Goal: Task Accomplishment & Management: Use online tool/utility

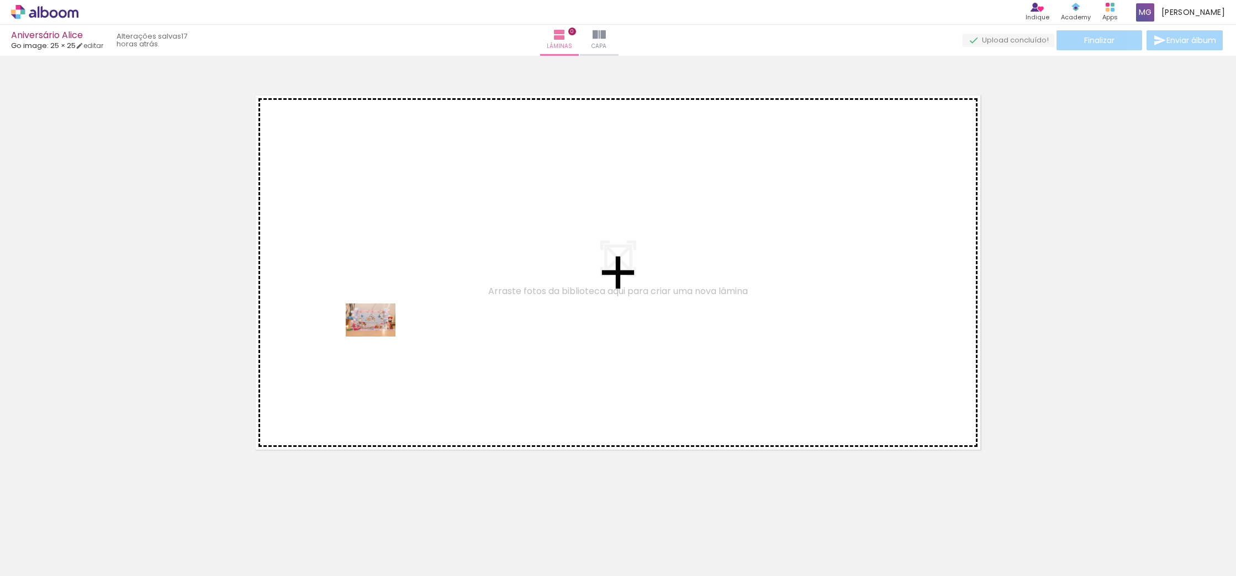
drag, startPoint x: 103, startPoint y: 538, endPoint x: 381, endPoint y: 336, distance: 343.9
click at [381, 336] on quentale-workspace at bounding box center [618, 288] width 1236 height 576
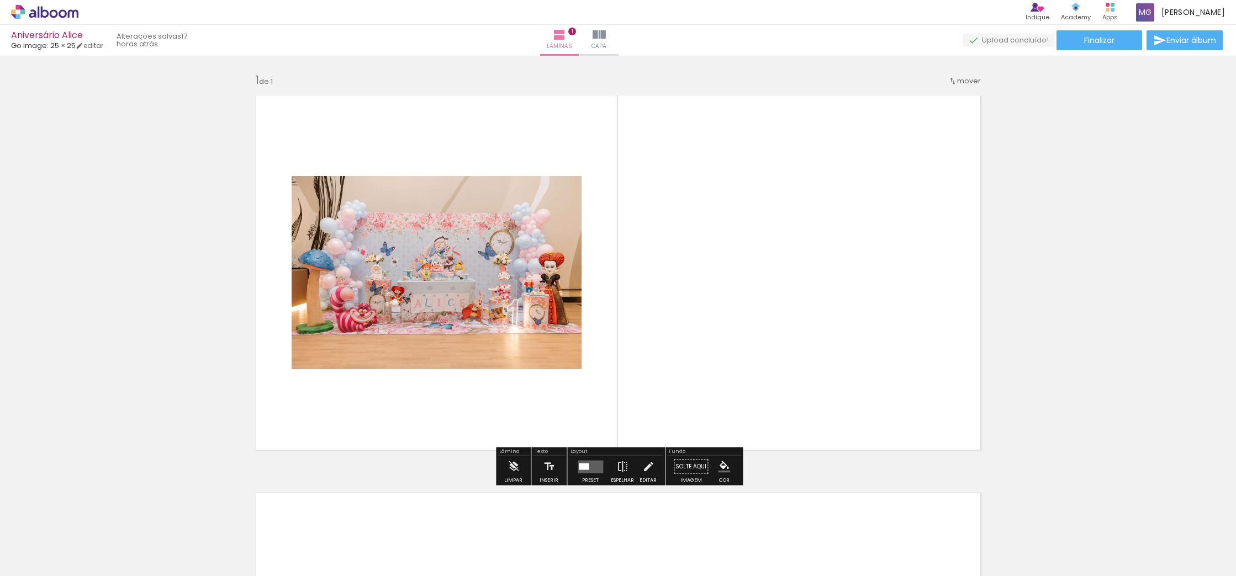
scroll to position [0, 4]
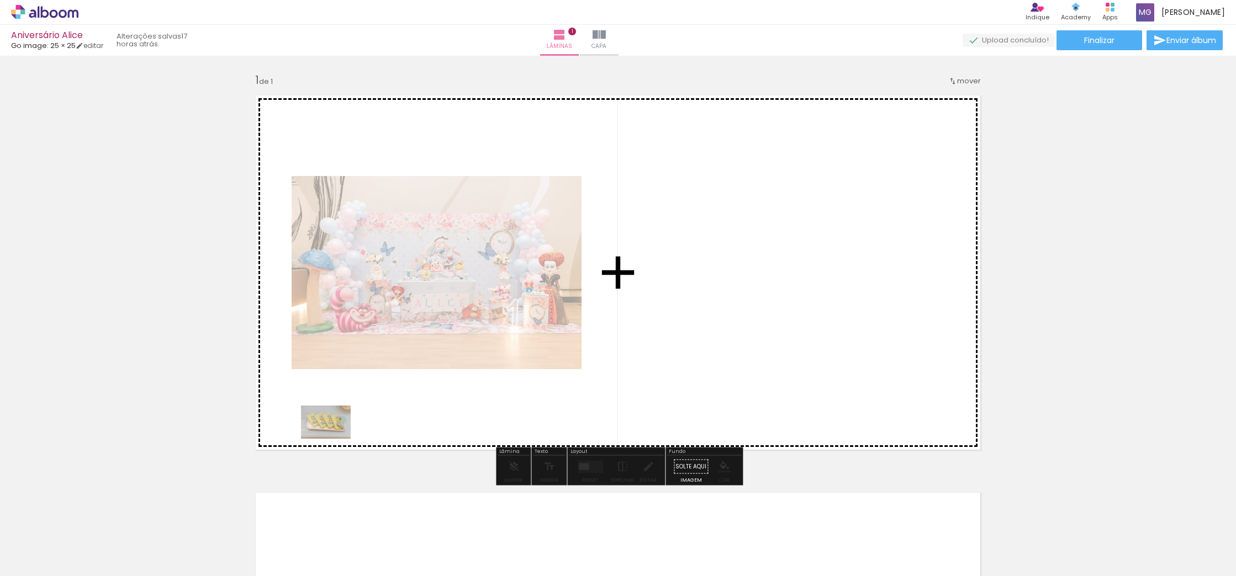
drag, startPoint x: 165, startPoint y: 543, endPoint x: 330, endPoint y: 453, distance: 188.8
click at [352, 427] on quentale-workspace at bounding box center [618, 288] width 1236 height 576
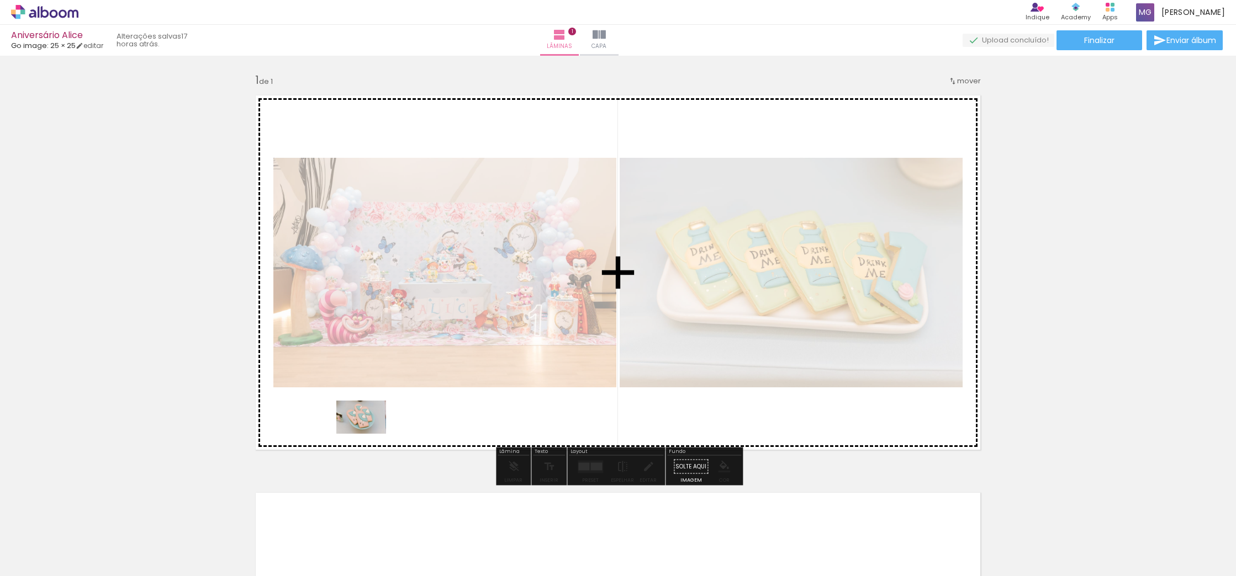
drag, startPoint x: 231, startPoint y: 536, endPoint x: 369, endPoint y: 434, distance: 171.4
click at [369, 434] on quentale-workspace at bounding box center [618, 288] width 1236 height 576
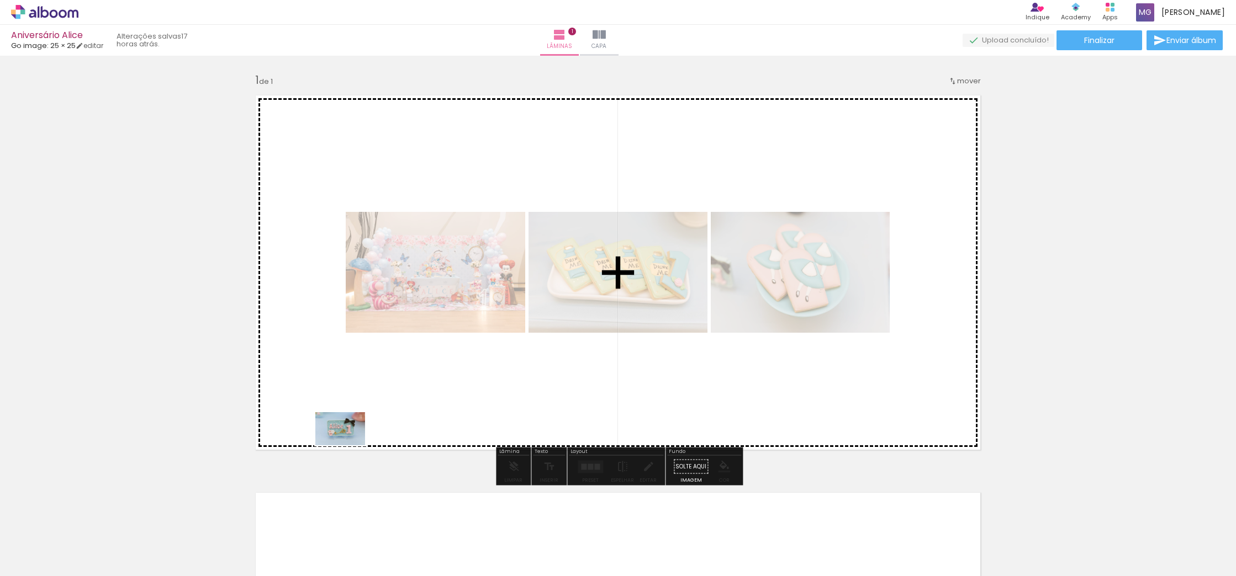
drag, startPoint x: 295, startPoint y: 534, endPoint x: 349, endPoint y: 445, distance: 103.8
click at [349, 445] on quentale-workspace at bounding box center [618, 288] width 1236 height 576
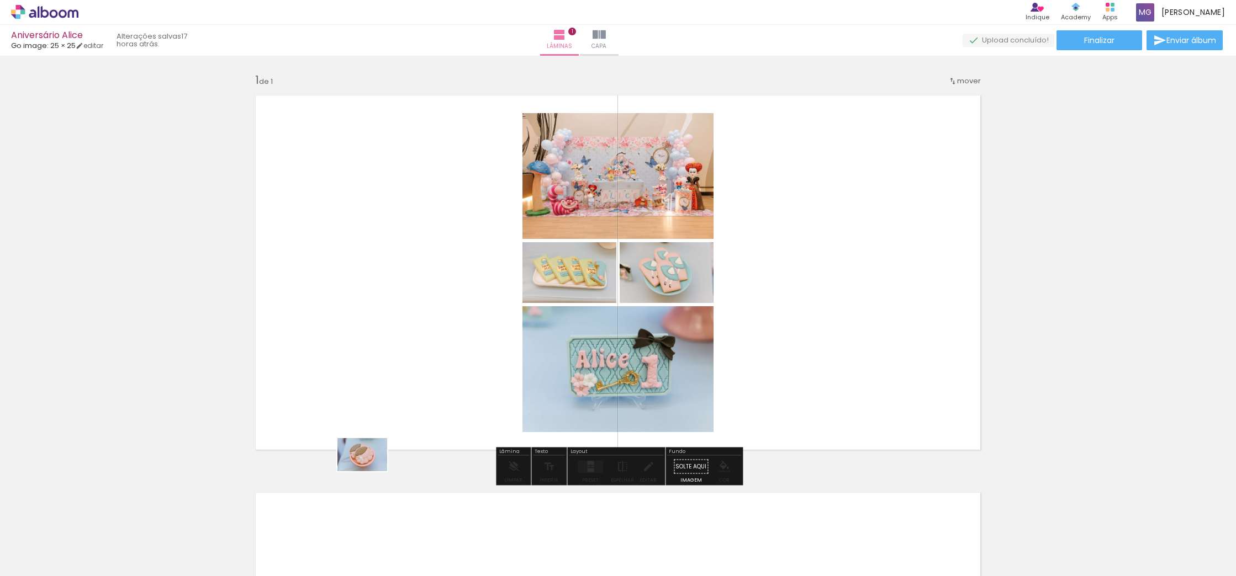
drag, startPoint x: 364, startPoint y: 521, endPoint x: 376, endPoint y: 449, distance: 72.3
click at [376, 449] on quentale-workspace at bounding box center [618, 288] width 1236 height 576
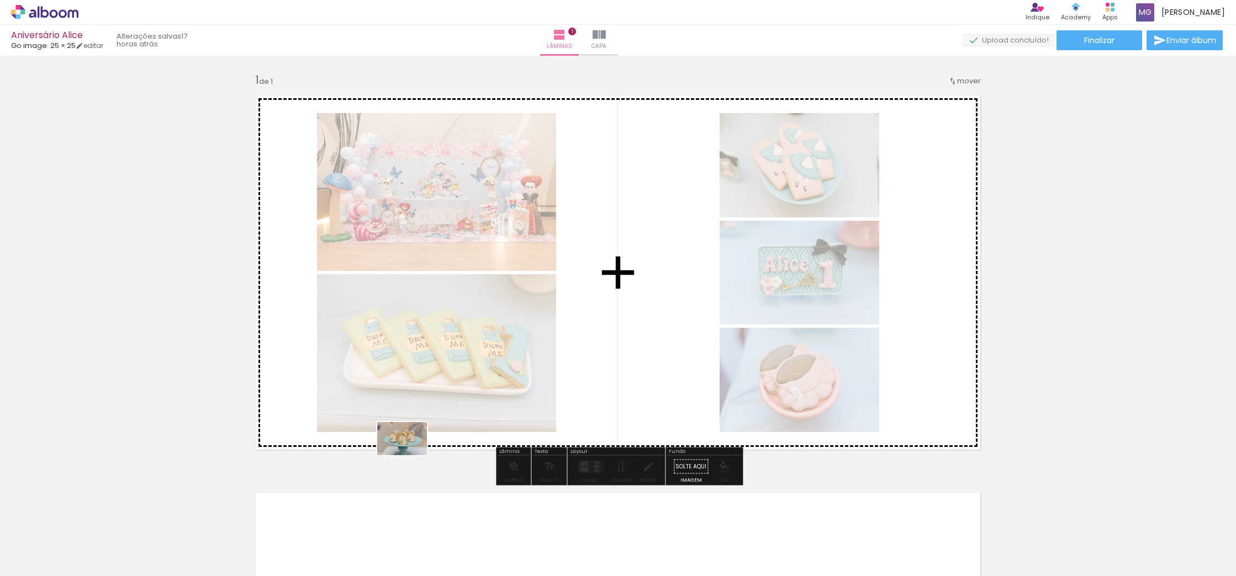
drag, startPoint x: 410, startPoint y: 526, endPoint x: 410, endPoint y: 452, distance: 73.4
click at [410, 452] on quentale-workspace at bounding box center [618, 288] width 1236 height 576
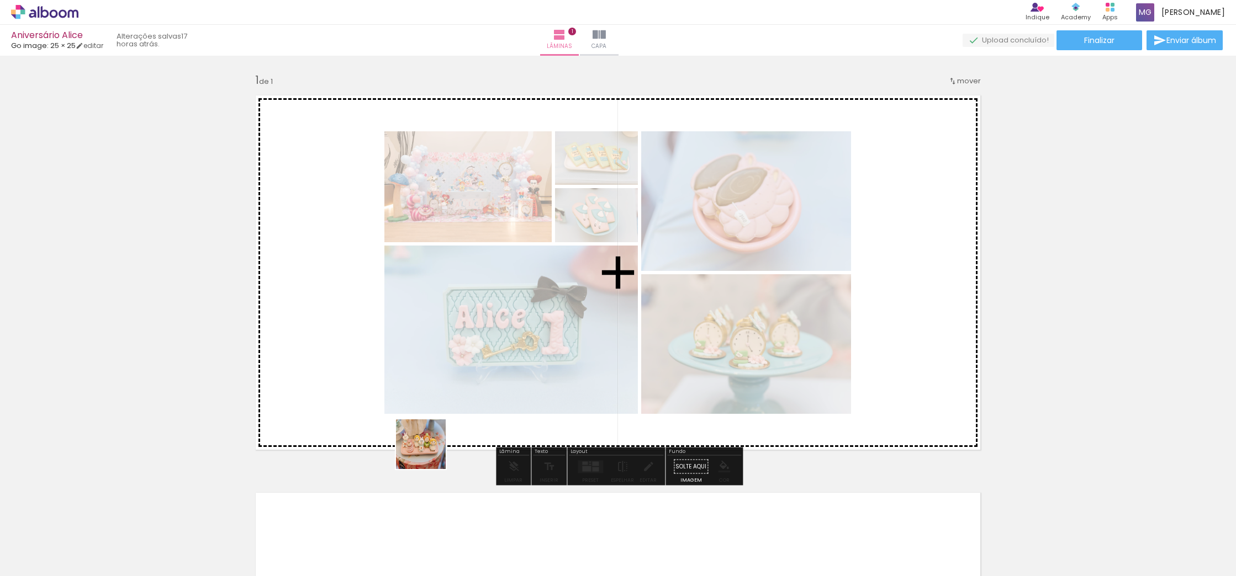
drag, startPoint x: 474, startPoint y: 533, endPoint x: 422, endPoint y: 440, distance: 107.0
click at [422, 440] on quentale-workspace at bounding box center [618, 288] width 1236 height 576
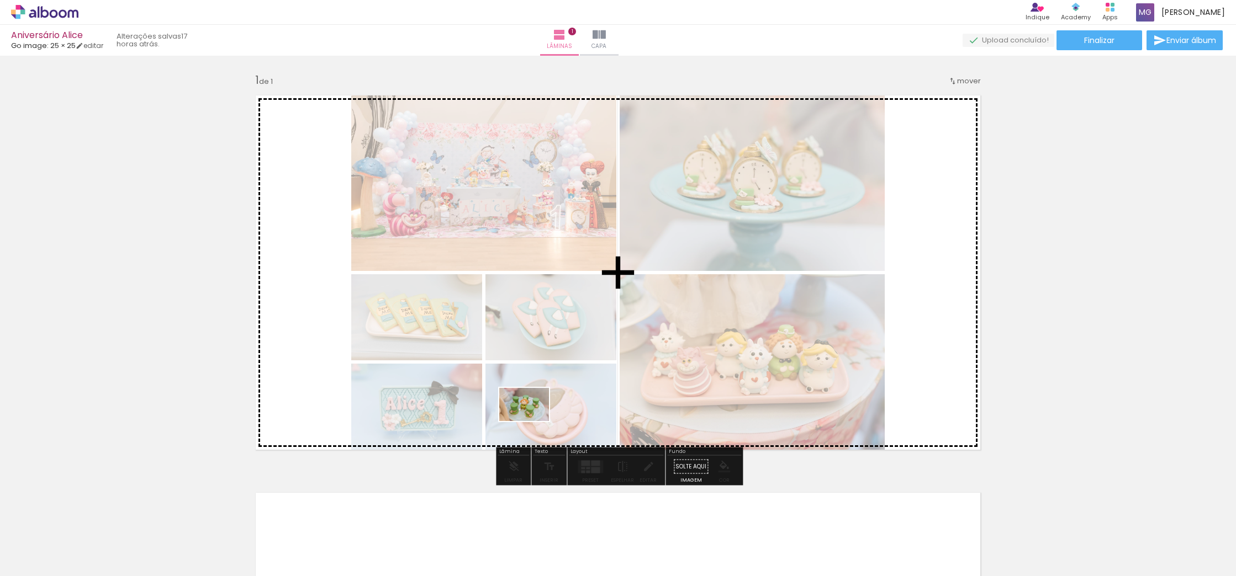
drag, startPoint x: 537, startPoint y: 528, endPoint x: 532, endPoint y: 421, distance: 107.2
click at [532, 421] on quentale-workspace at bounding box center [618, 288] width 1236 height 576
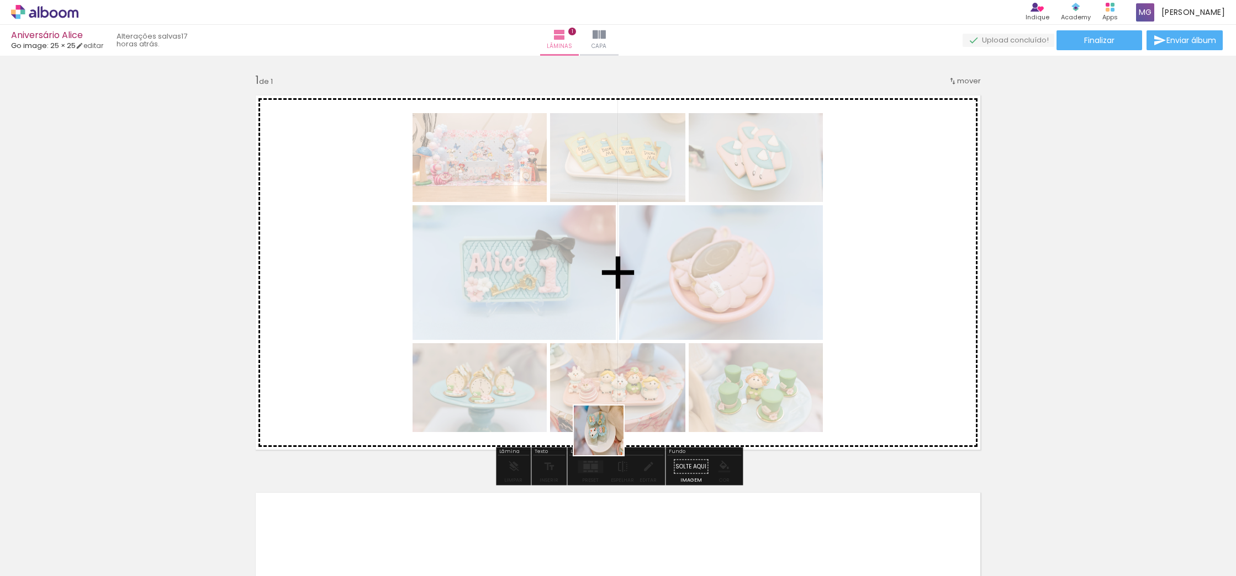
drag, startPoint x: 604, startPoint y: 545, endPoint x: 622, endPoint y: 454, distance: 93.0
click at [607, 427] on quentale-workspace at bounding box center [618, 288] width 1236 height 576
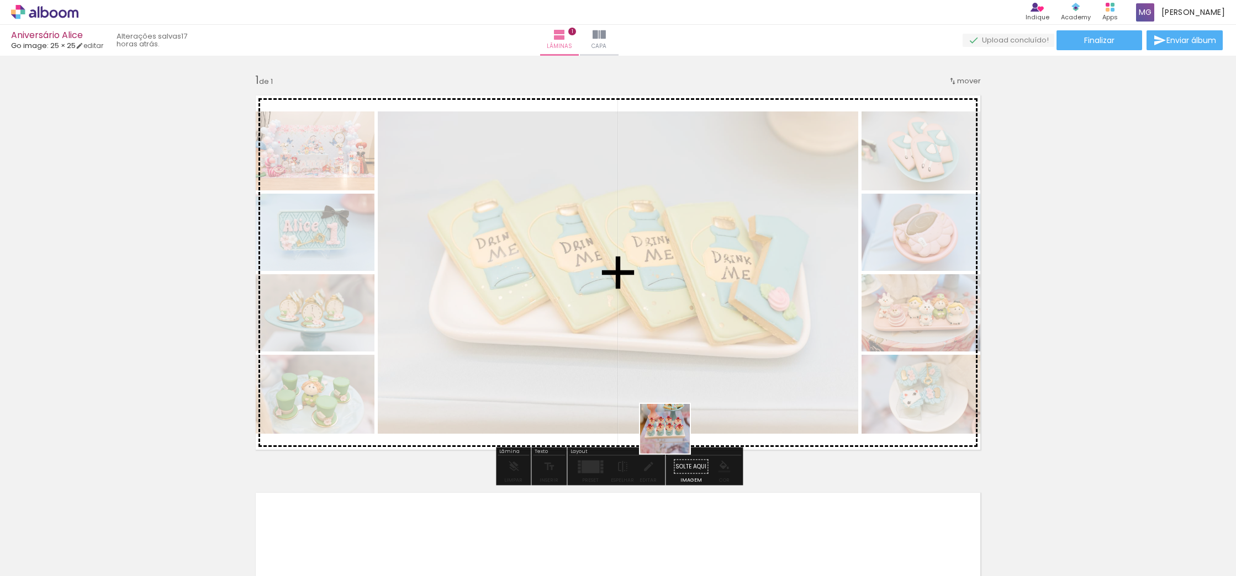
drag, startPoint x: 666, startPoint y: 537, endPoint x: 677, endPoint y: 417, distance: 120.4
click at [675, 412] on quentale-workspace at bounding box center [618, 288] width 1236 height 576
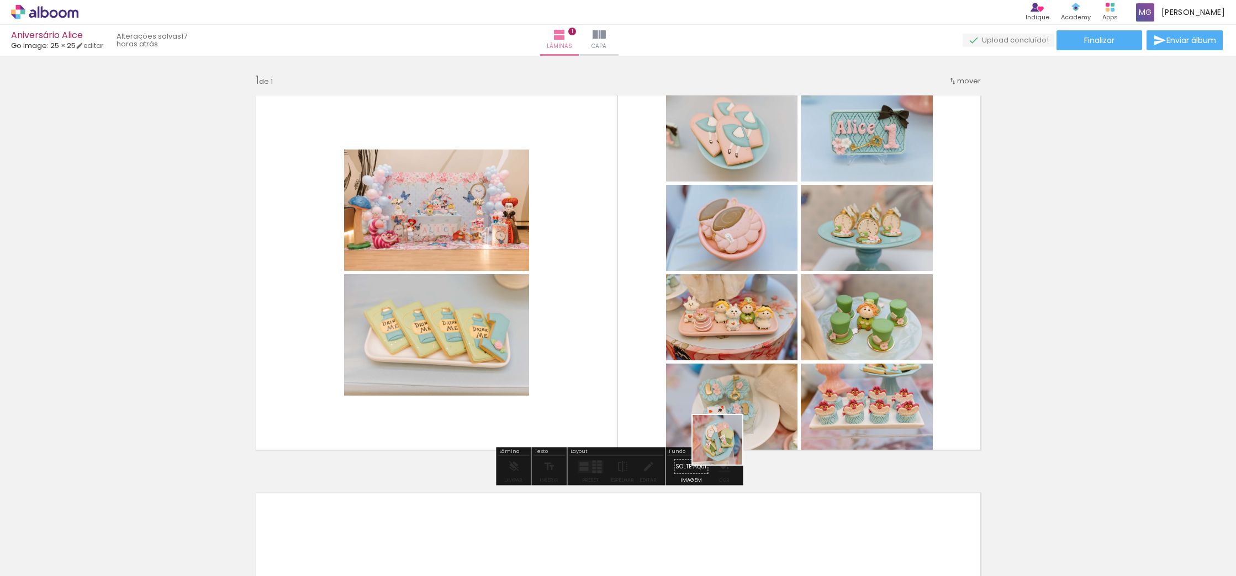
drag, startPoint x: 726, startPoint y: 526, endPoint x: 729, endPoint y: 449, distance: 77.4
click at [726, 431] on quentale-workspace at bounding box center [618, 288] width 1236 height 576
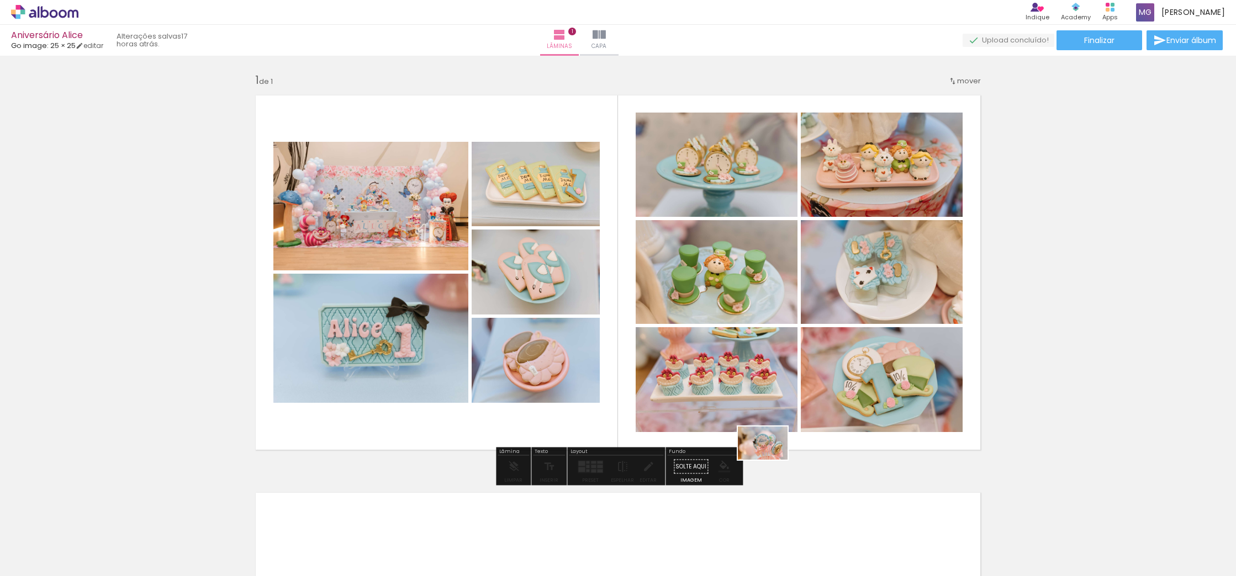
drag, startPoint x: 792, startPoint y: 551, endPoint x: 771, endPoint y: 460, distance: 93.0
click at [771, 460] on quentale-workspace at bounding box center [618, 288] width 1236 height 576
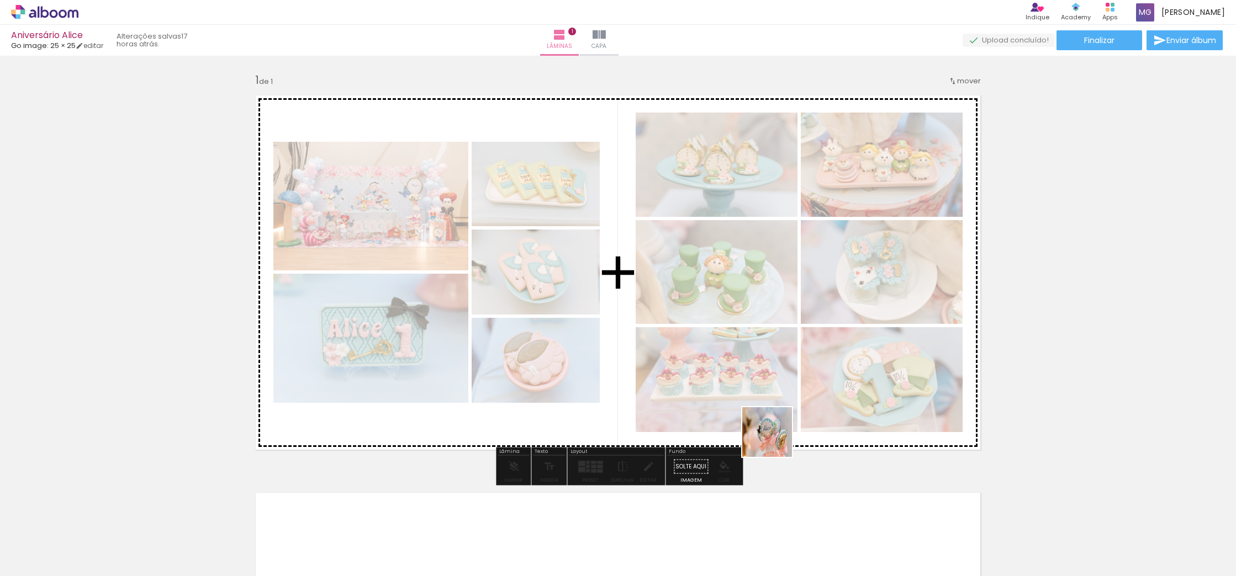
drag, startPoint x: 784, startPoint y: 541, endPoint x: 771, endPoint y: 410, distance: 132.0
click at [774, 409] on quentale-workspace at bounding box center [618, 288] width 1236 height 576
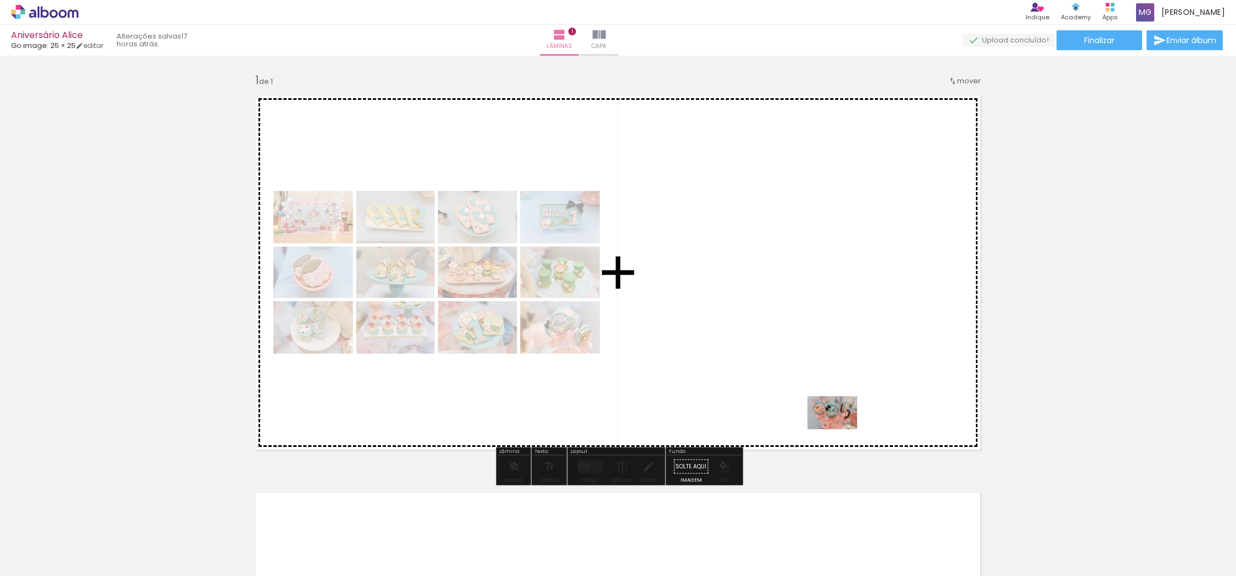
drag, startPoint x: 849, startPoint y: 540, endPoint x: 840, endPoint y: 430, distance: 110.8
click at [840, 430] on quentale-workspace at bounding box center [618, 288] width 1236 height 576
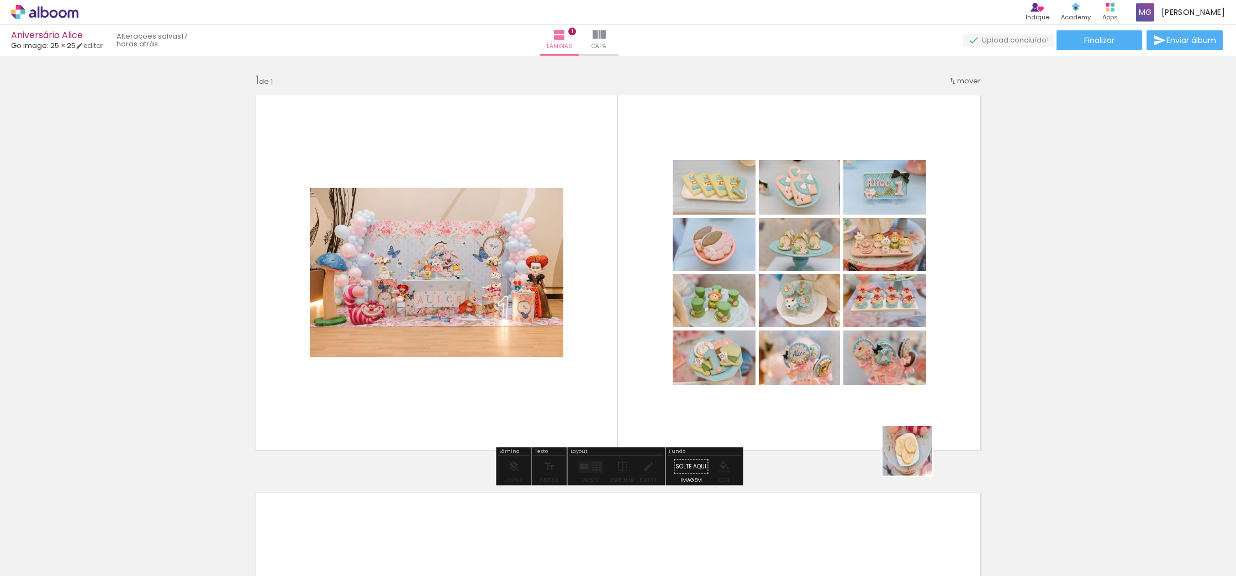
drag, startPoint x: 918, startPoint y: 486, endPoint x: 914, endPoint y: 442, distance: 44.8
click at [914, 442] on quentale-workspace at bounding box center [618, 288] width 1236 height 576
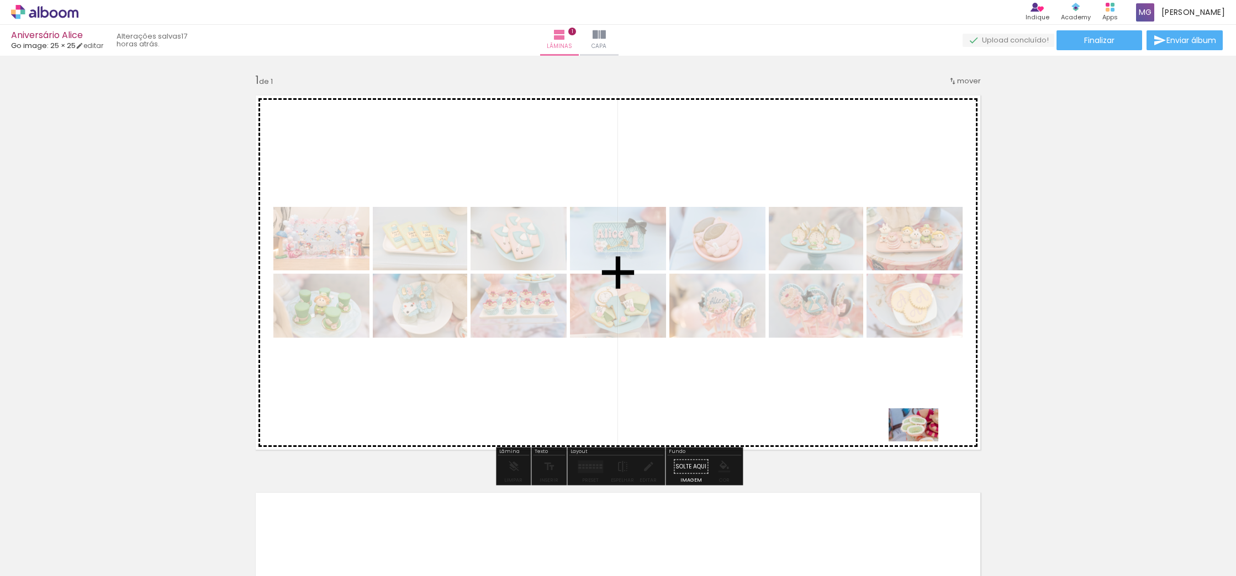
drag, startPoint x: 986, startPoint y: 534, endPoint x: 921, endPoint y: 442, distance: 113.0
click at [921, 442] on quentale-workspace at bounding box center [618, 288] width 1236 height 576
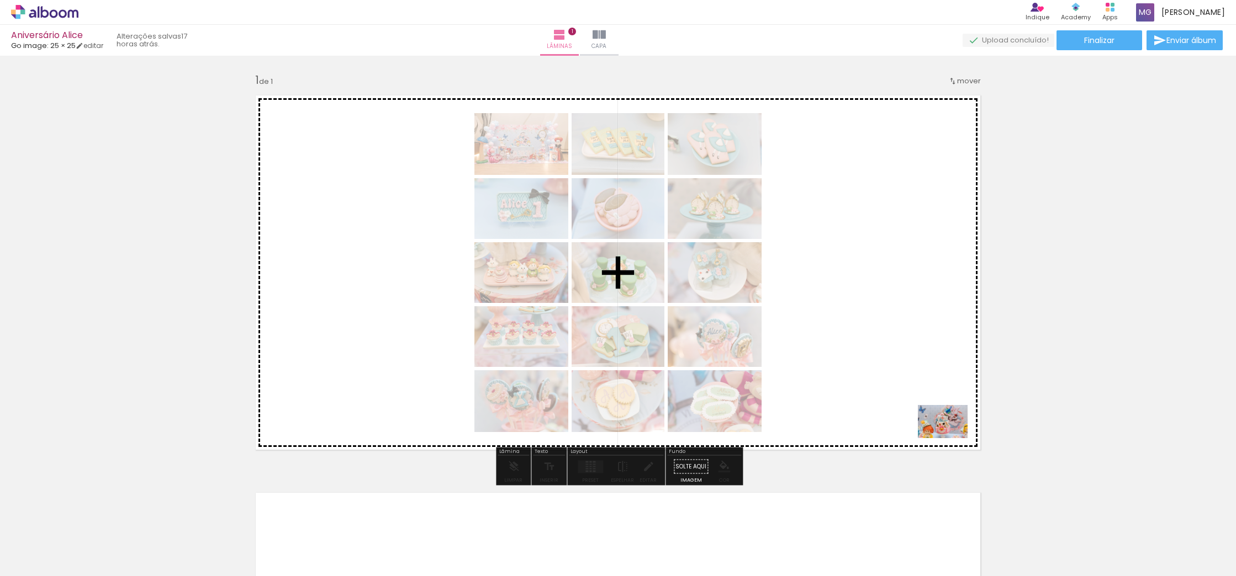
drag, startPoint x: 1034, startPoint y: 536, endPoint x: 949, endPoint y: 435, distance: 132.1
click at [949, 436] on quentale-workspace at bounding box center [618, 288] width 1236 height 576
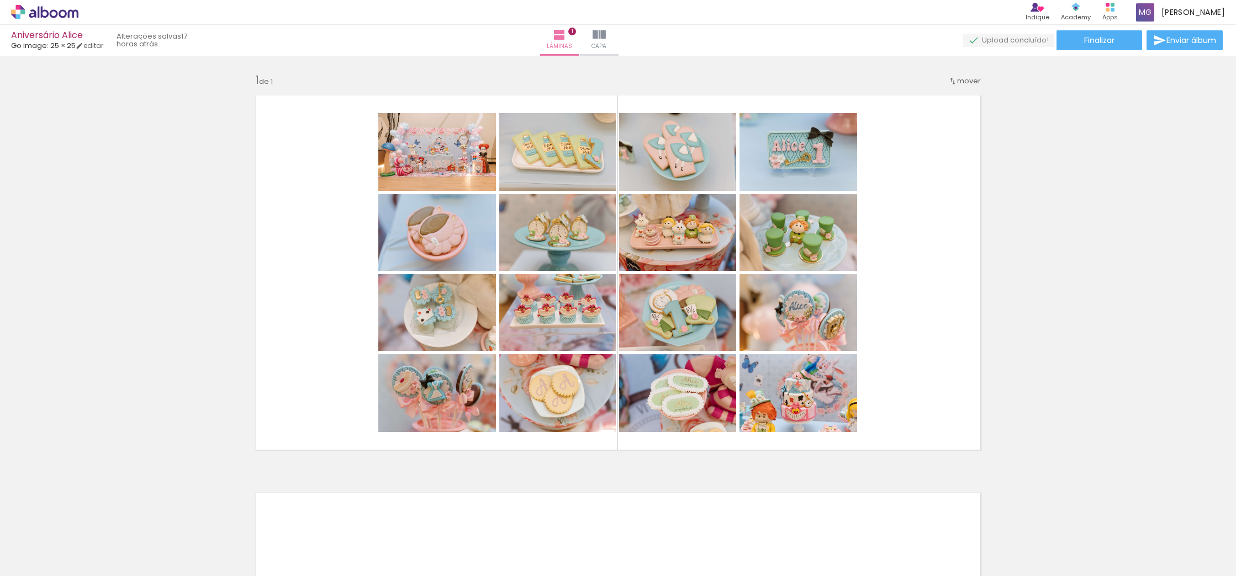
scroll to position [0, 377]
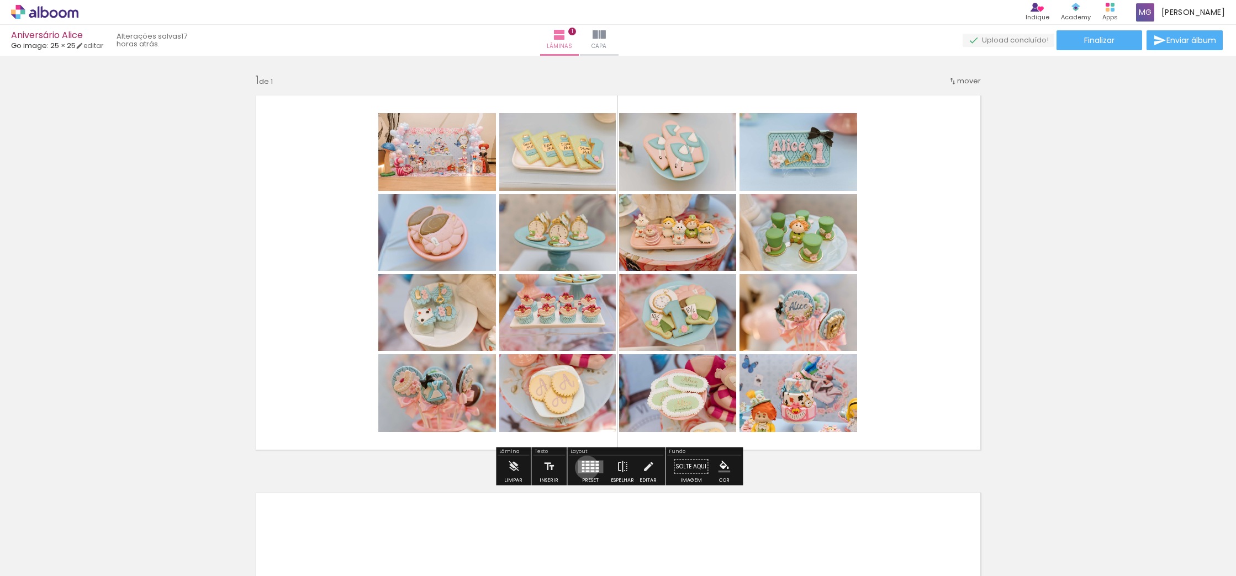
click at [585, 468] on div at bounding box center [587, 468] width 4 height 2
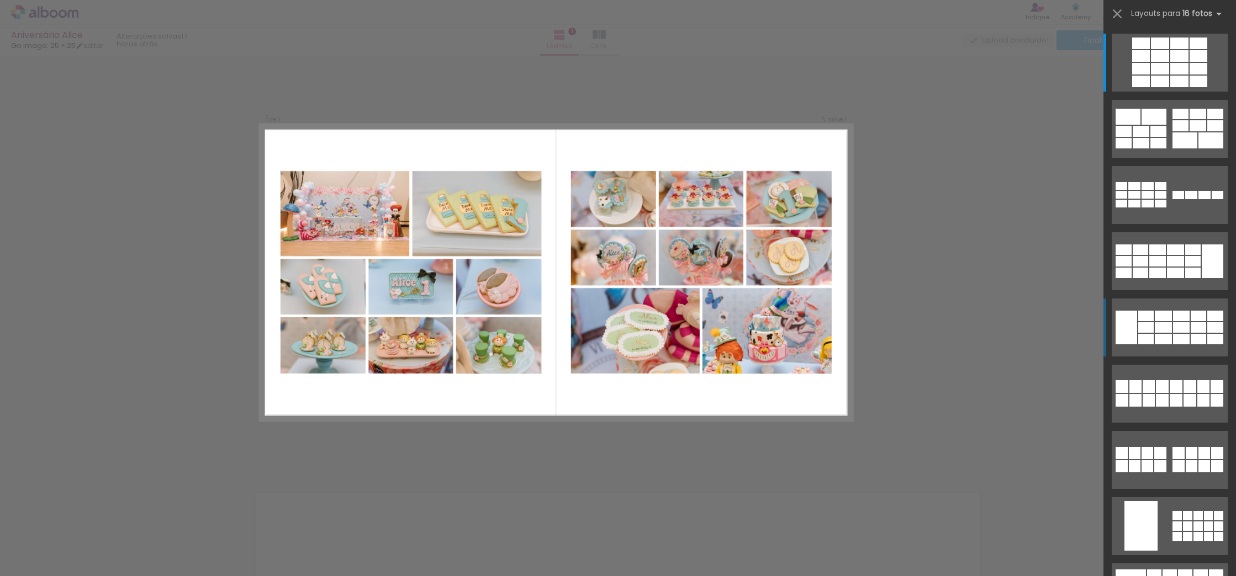
scroll to position [1, 0]
click at [1175, 127] on div at bounding box center [1180, 125] width 16 height 11
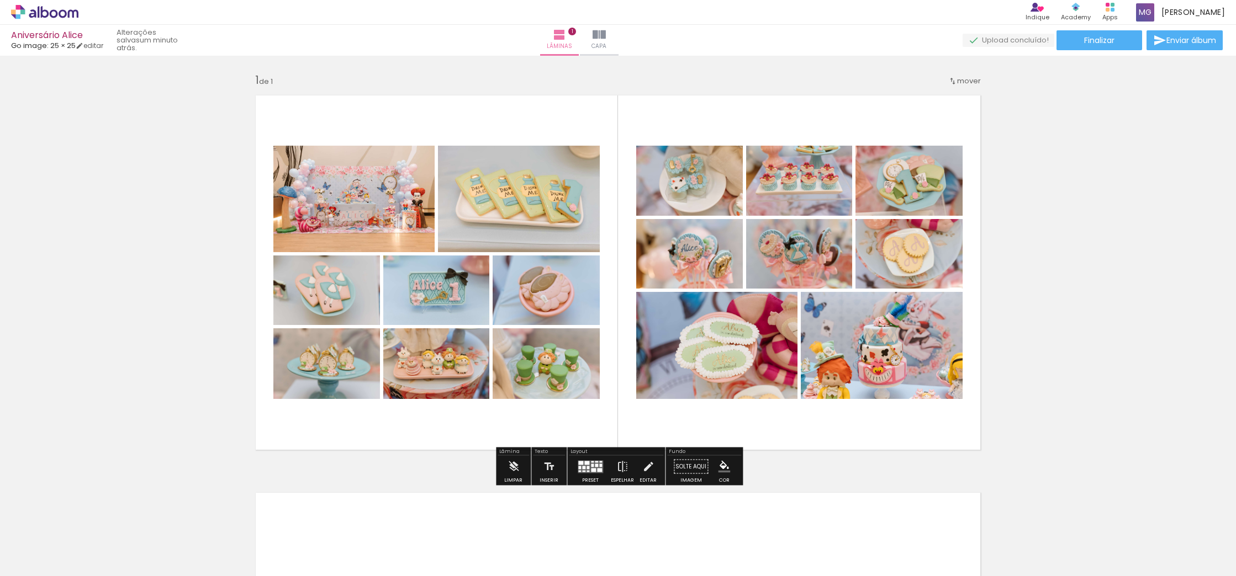
scroll to position [0, 619]
click at [830, 257] on quentale-photo at bounding box center [799, 254] width 106 height 70
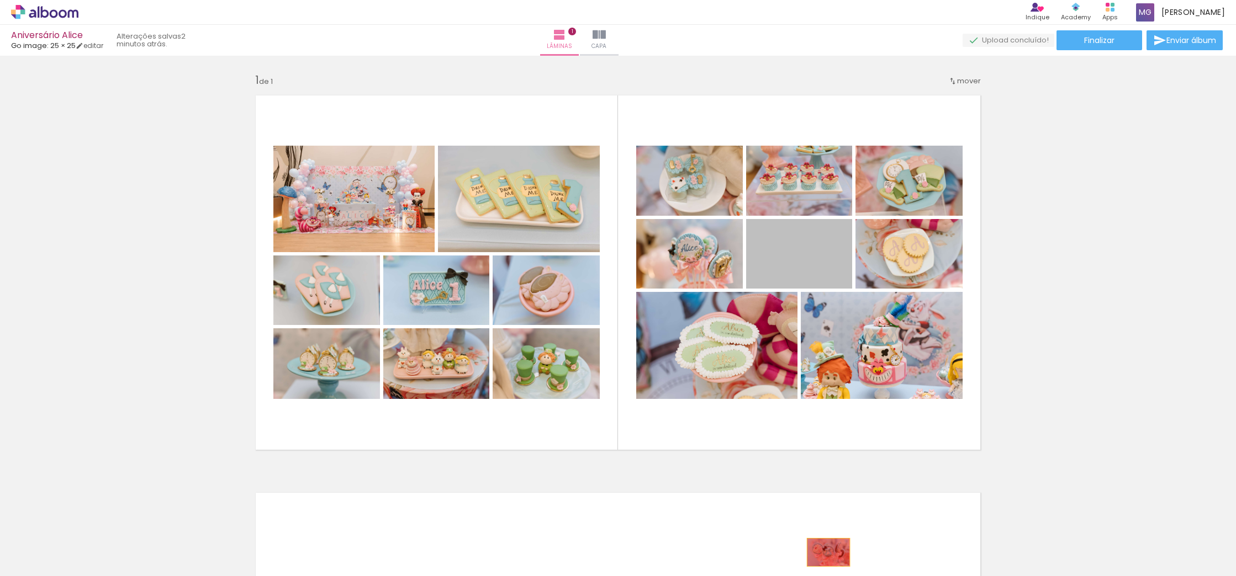
drag, startPoint x: 819, startPoint y: 258, endPoint x: 828, endPoint y: 553, distance: 294.4
click at [828, 553] on quentale-workspace at bounding box center [618, 288] width 1236 height 576
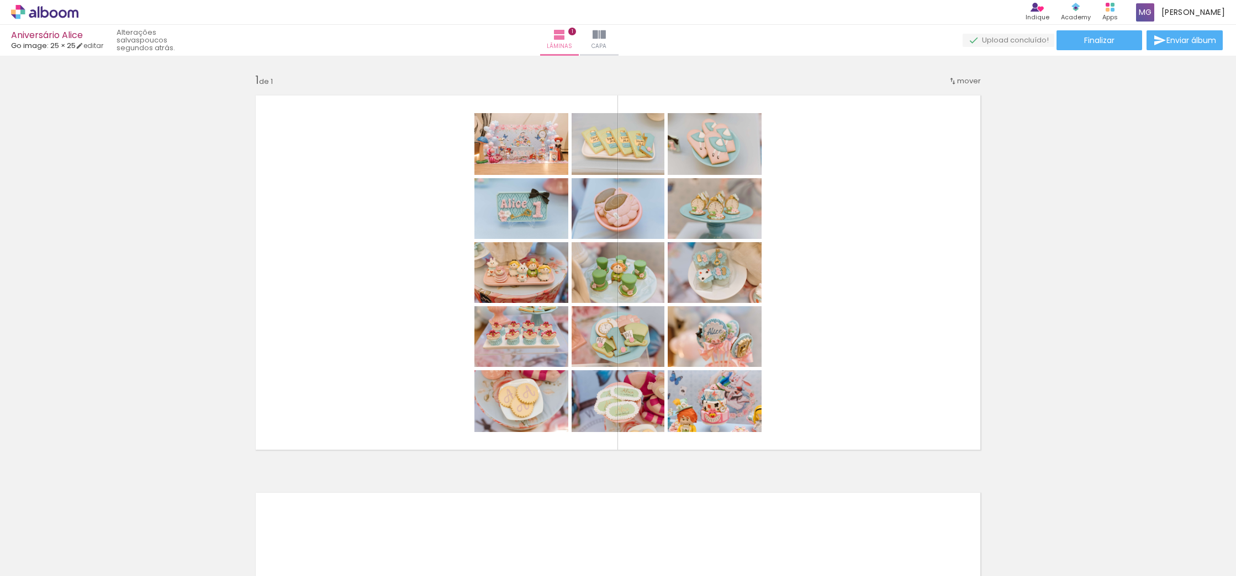
scroll to position [0, 267]
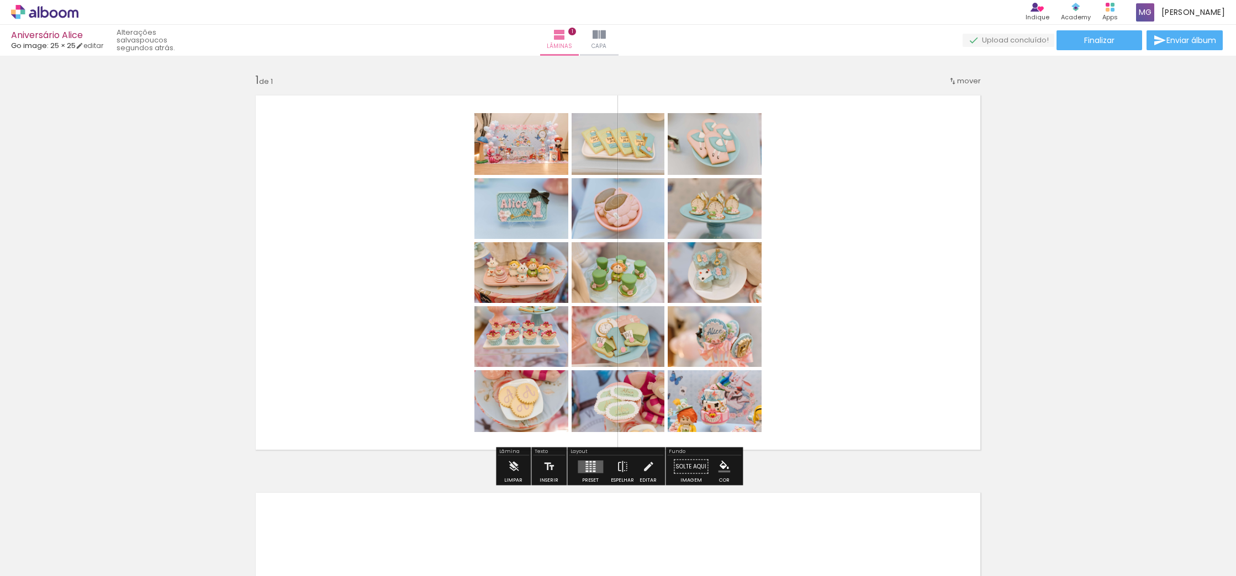
click at [591, 463] on quentale-layouter at bounding box center [590, 466] width 25 height 13
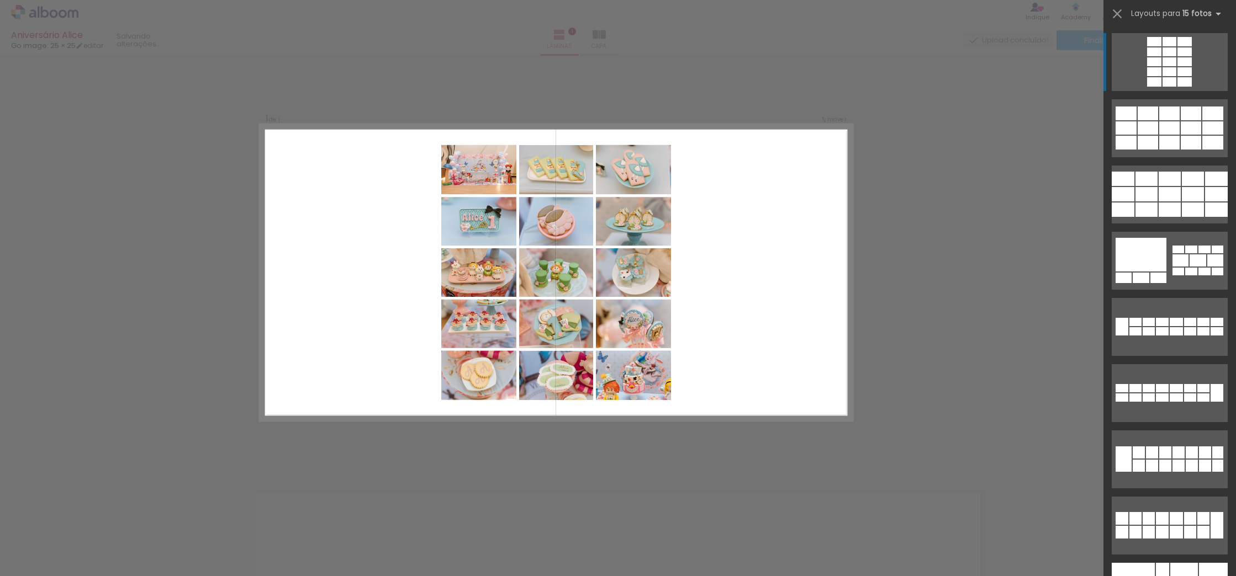
scroll to position [0, 0]
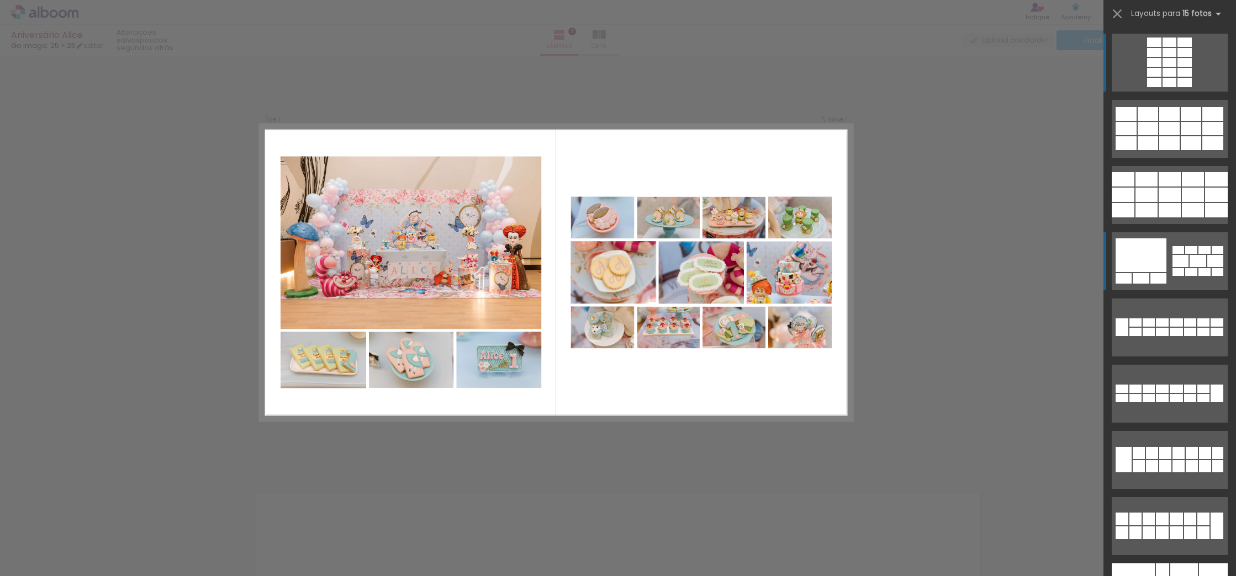
click at [1129, 267] on div at bounding box center [1140, 256] width 51 height 34
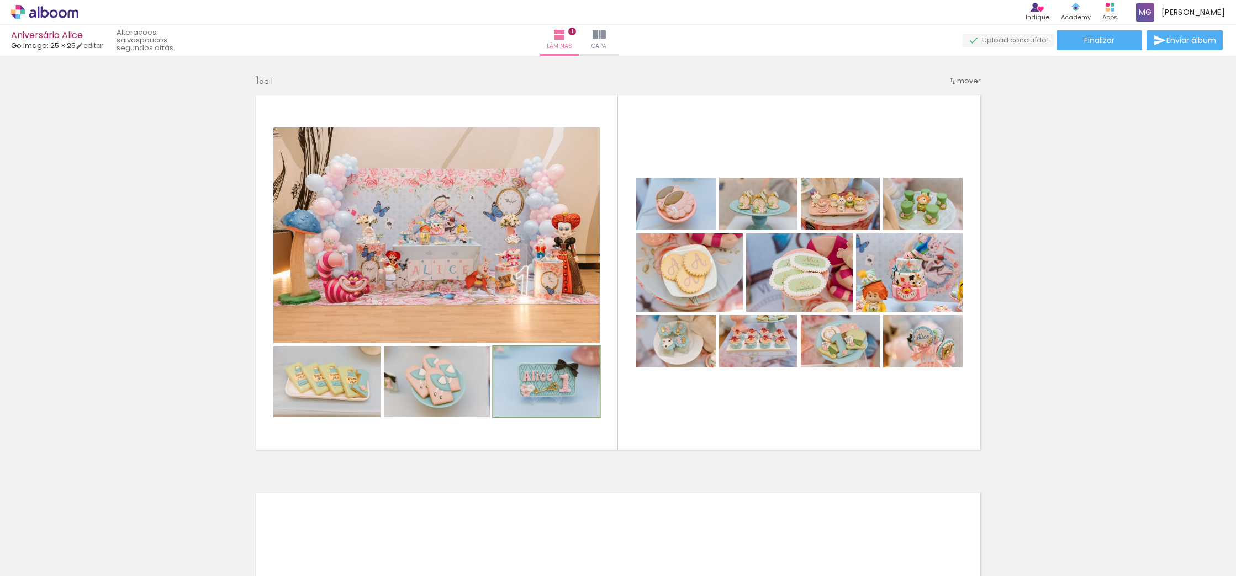
click at [532, 382] on quentale-photo at bounding box center [546, 382] width 107 height 71
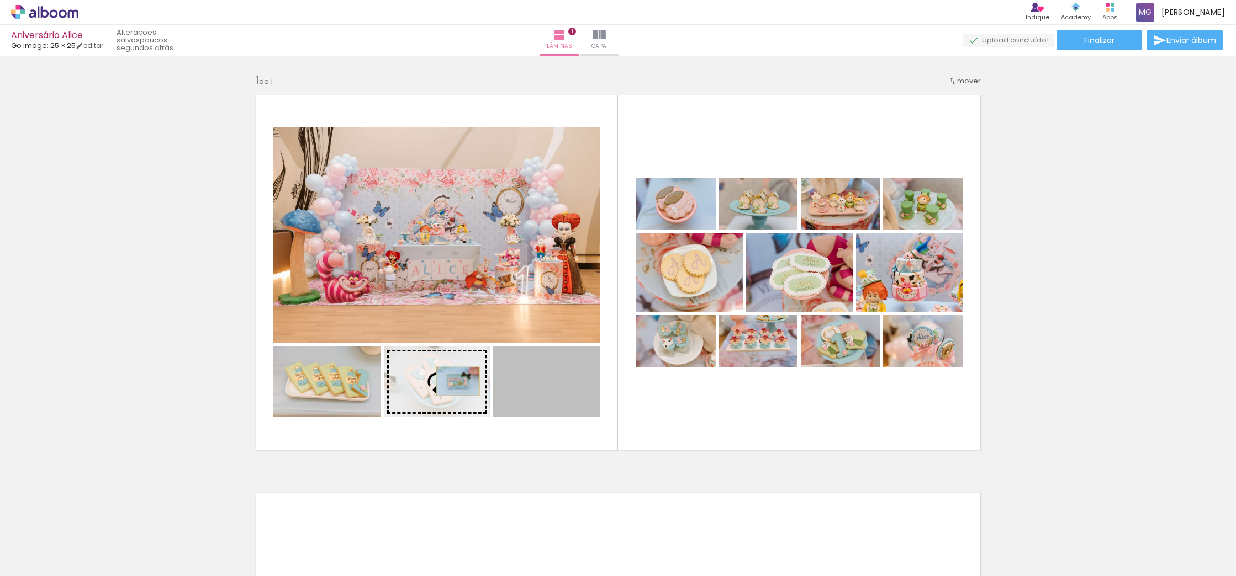
drag, startPoint x: 550, startPoint y: 383, endPoint x: 458, endPoint y: 382, distance: 92.2
click at [0, 0] on slot at bounding box center [0, 0] width 0 height 0
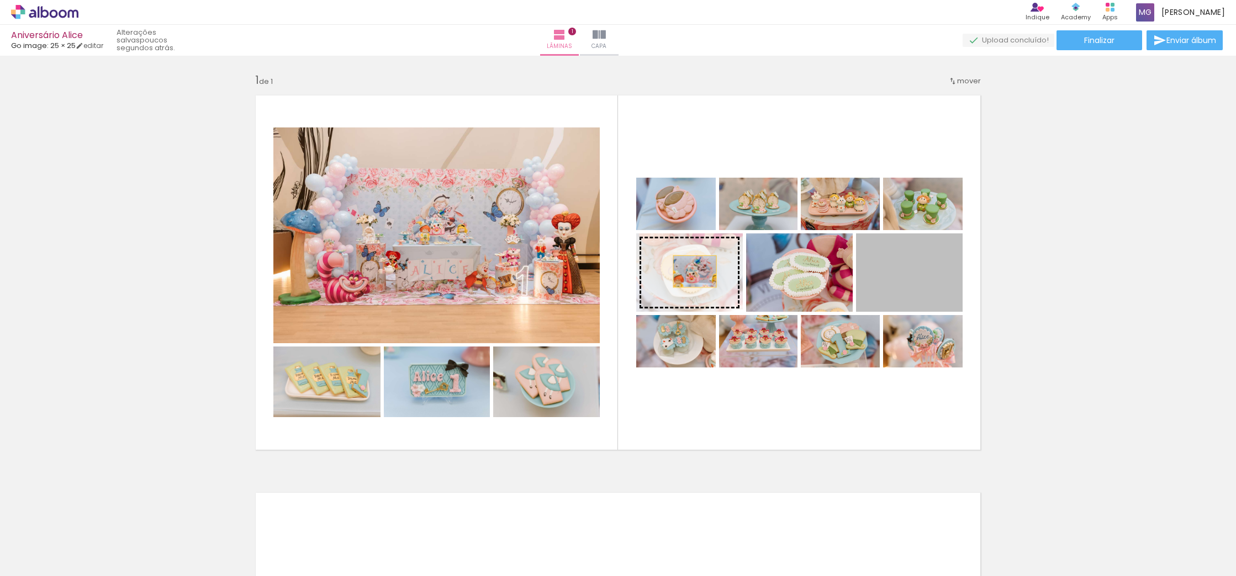
drag, startPoint x: 896, startPoint y: 279, endPoint x: 695, endPoint y: 272, distance: 201.1
click at [0, 0] on slot at bounding box center [0, 0] width 0 height 0
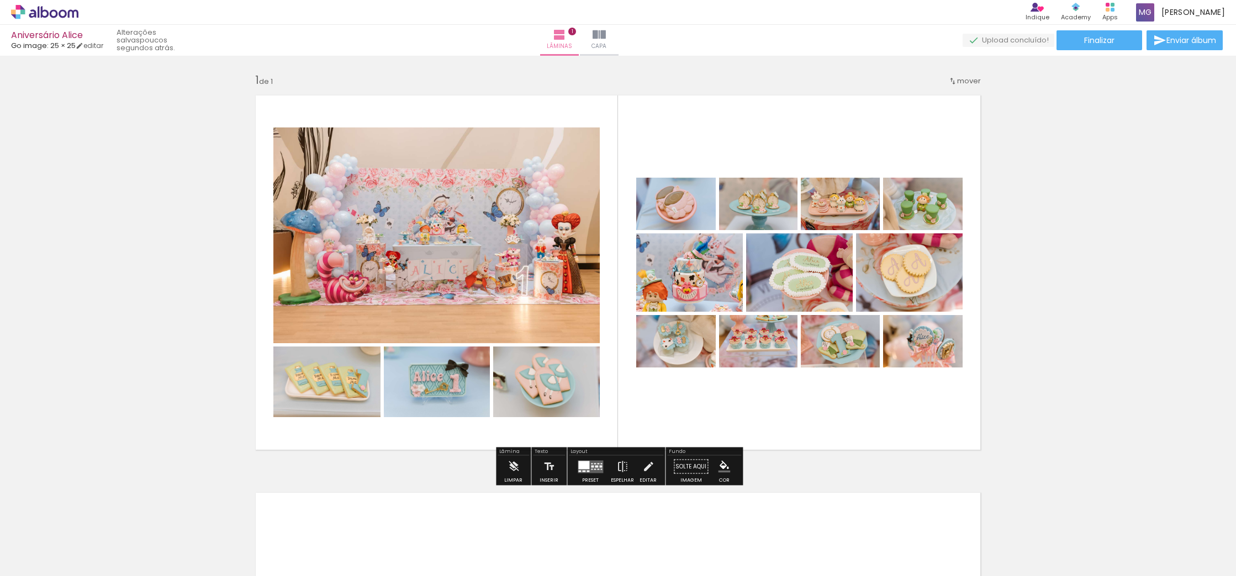
click at [791, 395] on quentale-layouter at bounding box center [618, 273] width 740 height 370
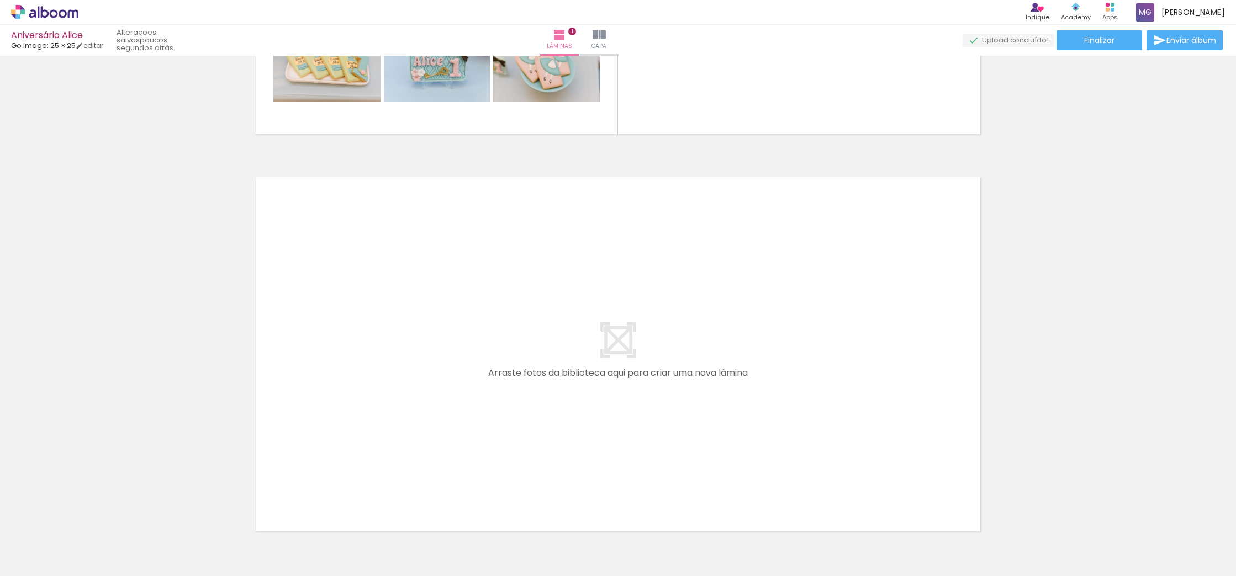
scroll to position [317, 0]
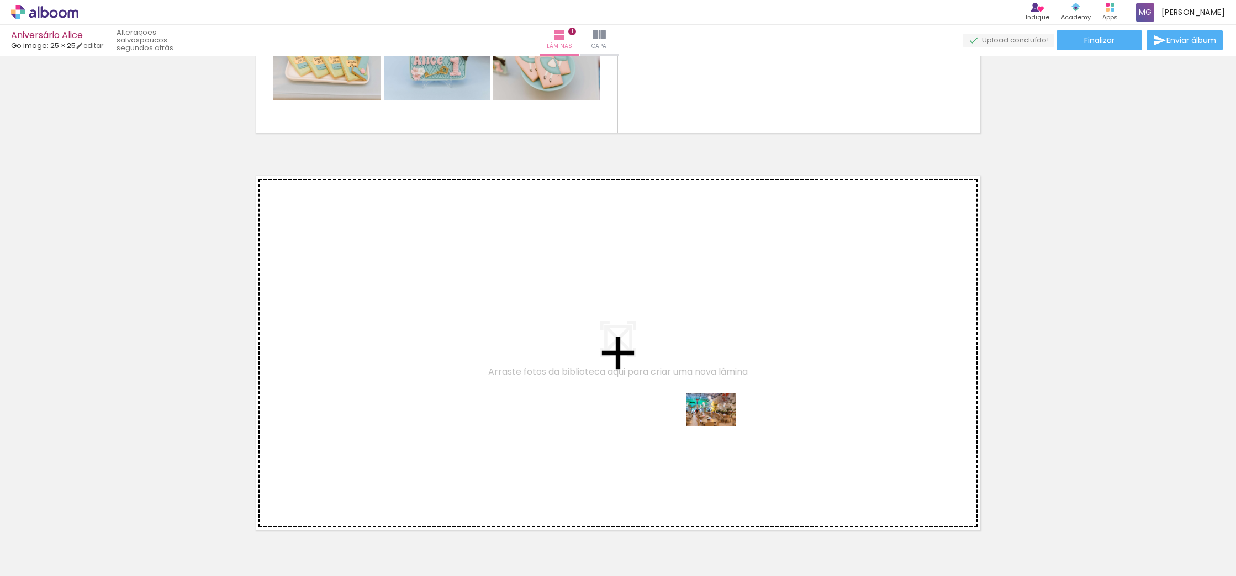
drag, startPoint x: 834, startPoint y: 543, endPoint x: 710, endPoint y: 417, distance: 176.9
click at [710, 417] on quentale-workspace at bounding box center [618, 288] width 1236 height 576
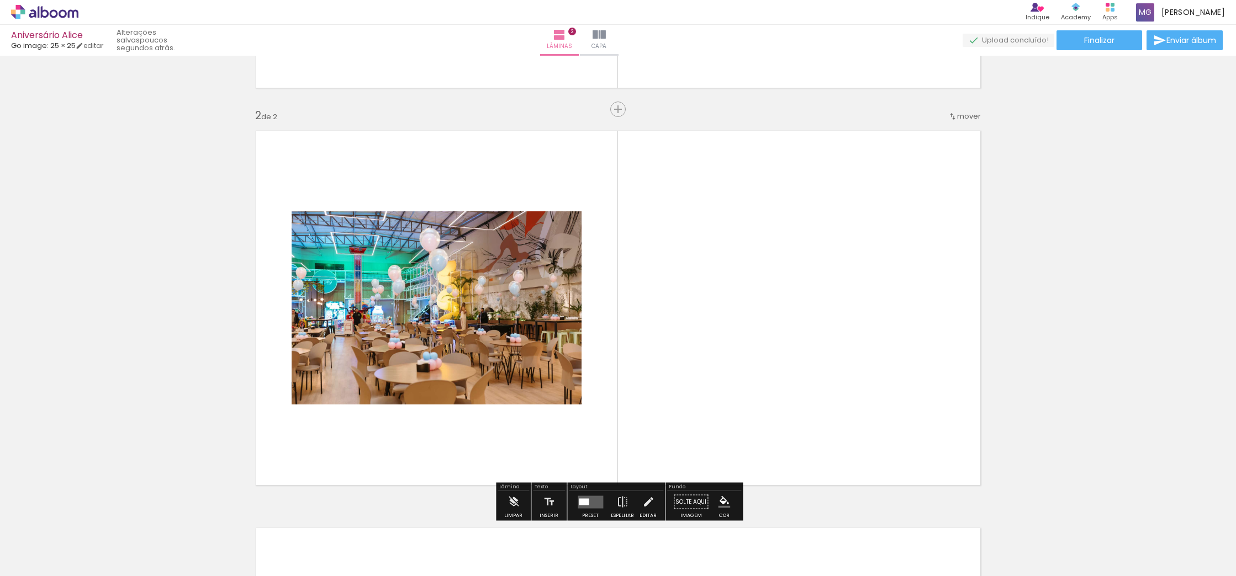
scroll to position [389, 0]
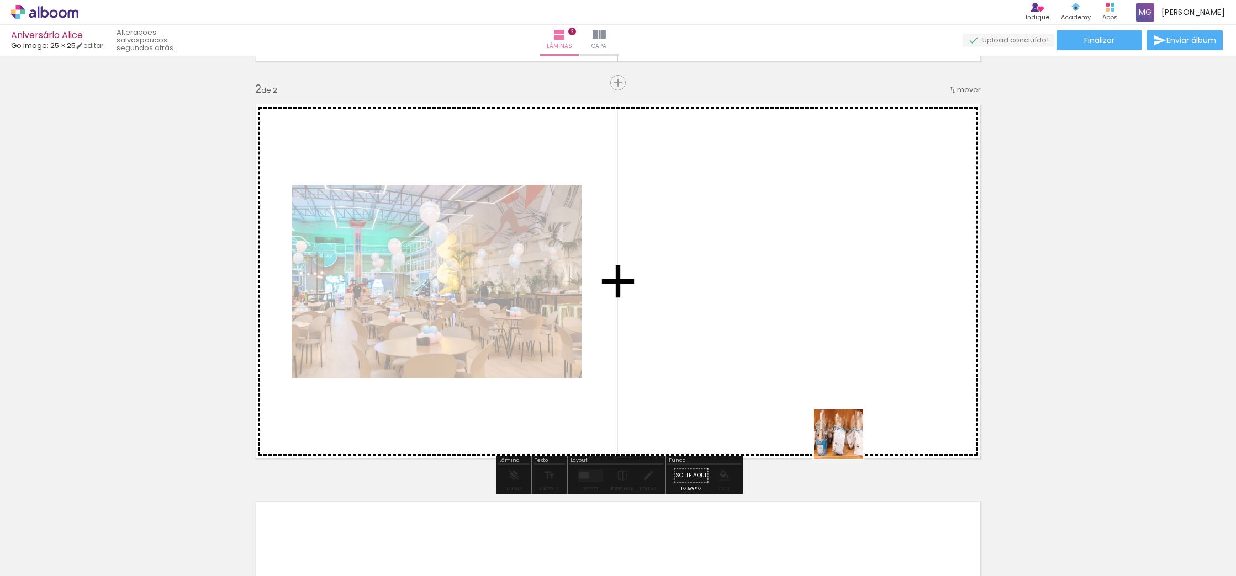
drag, startPoint x: 898, startPoint y: 540, endPoint x: 832, endPoint y: 418, distance: 138.9
click at [831, 417] on quentale-workspace at bounding box center [618, 288] width 1236 height 576
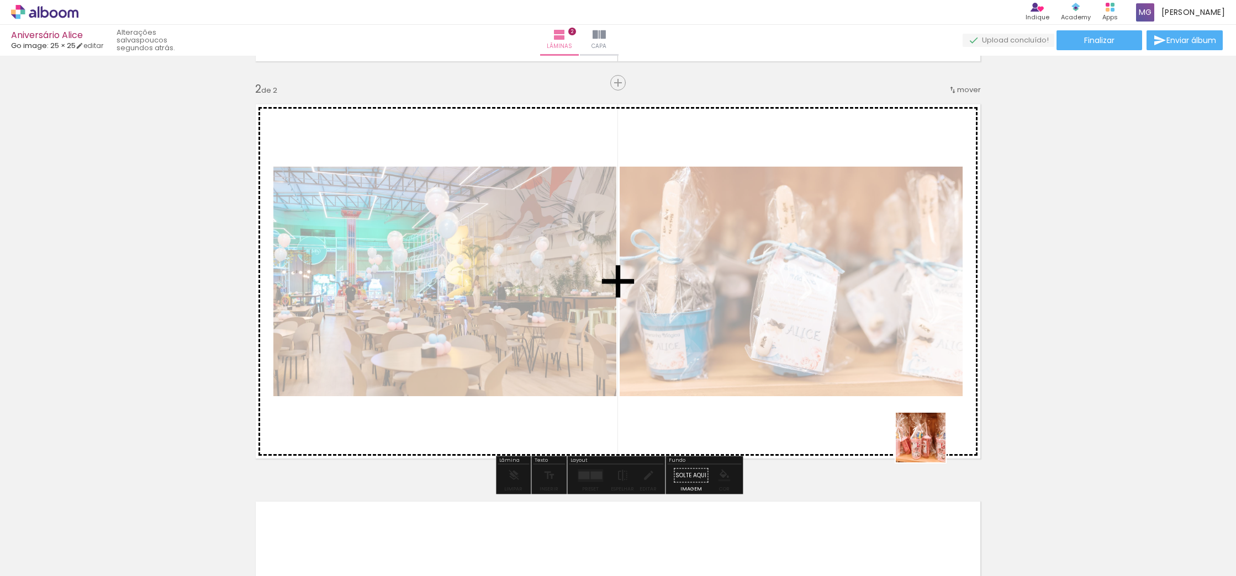
drag, startPoint x: 949, startPoint y: 496, endPoint x: 906, endPoint y: 410, distance: 96.6
click at [906, 410] on quentale-workspace at bounding box center [618, 288] width 1236 height 576
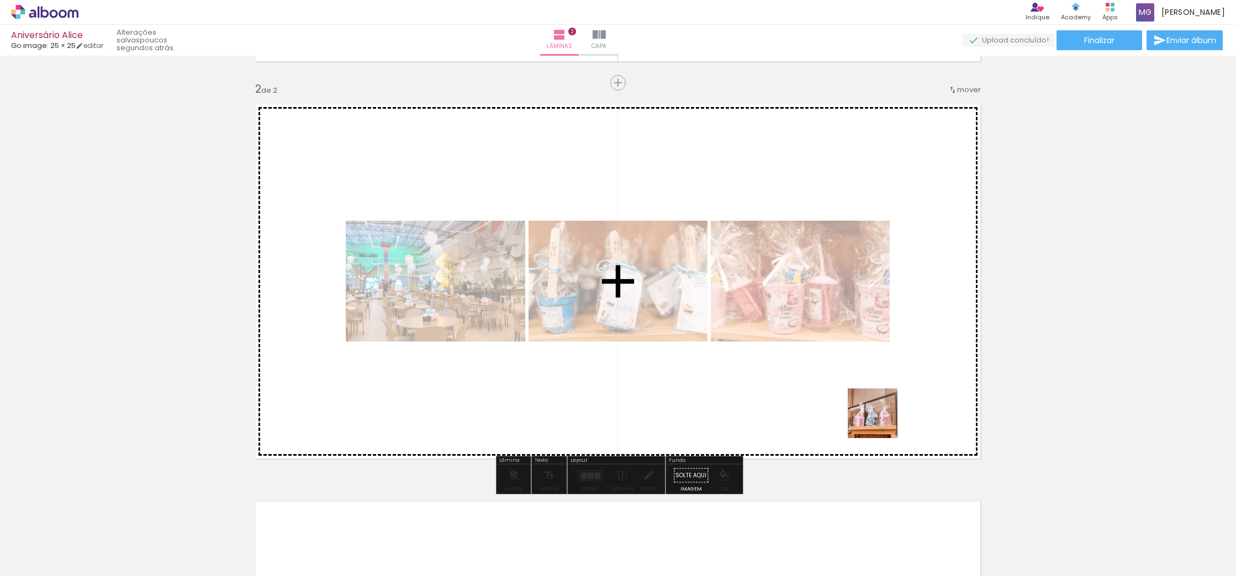
drag, startPoint x: 957, startPoint y: 477, endPoint x: 841, endPoint y: 401, distance: 138.1
click at [841, 401] on quentale-workspace at bounding box center [618, 288] width 1236 height 576
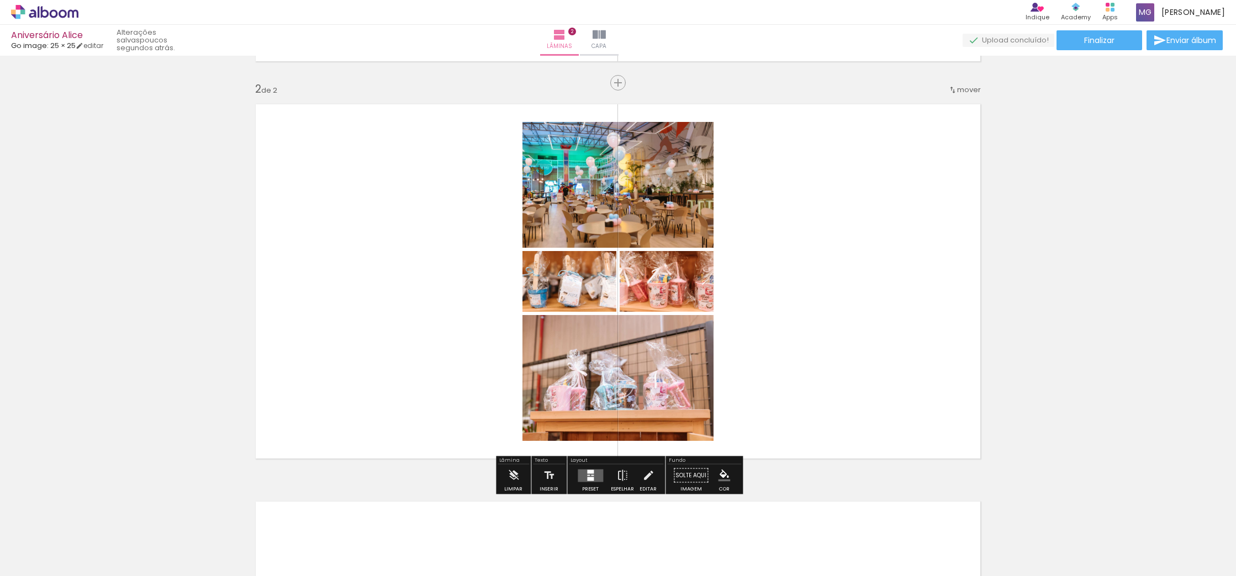
drag, startPoint x: 997, startPoint y: 461, endPoint x: 866, endPoint y: 370, distance: 159.9
click at [866, 370] on div "Inserir lâmina 1 de 2 Inserir lâmina 2 de 2" at bounding box center [618, 267] width 1236 height 1193
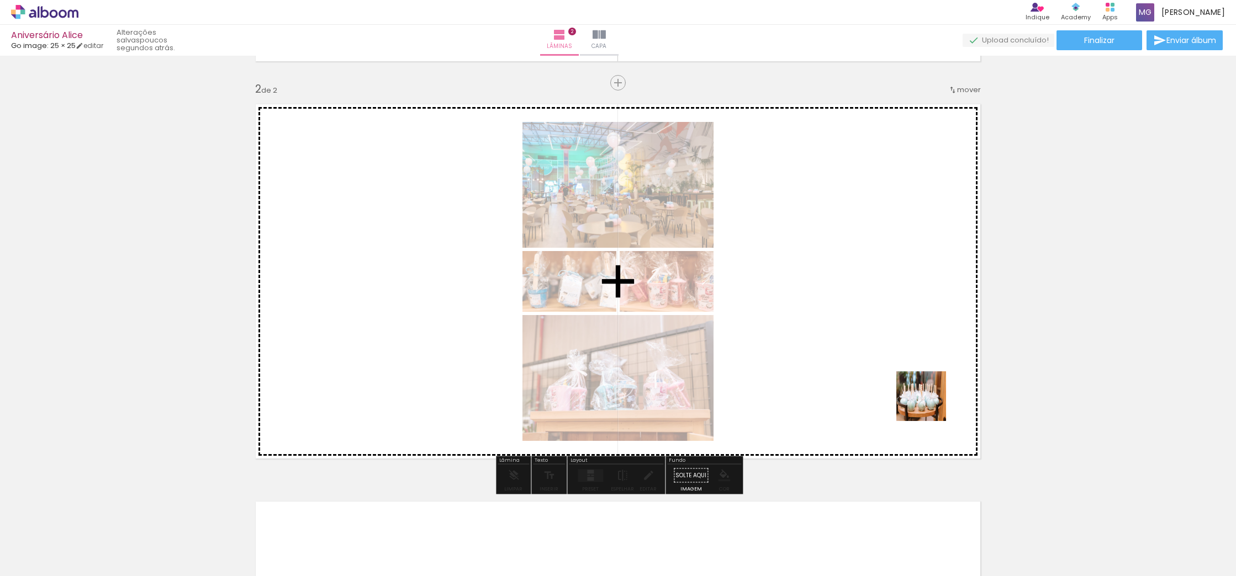
drag, startPoint x: 1097, startPoint y: 546, endPoint x: 907, endPoint y: 393, distance: 243.4
click at [907, 393] on quentale-workspace at bounding box center [618, 288] width 1236 height 576
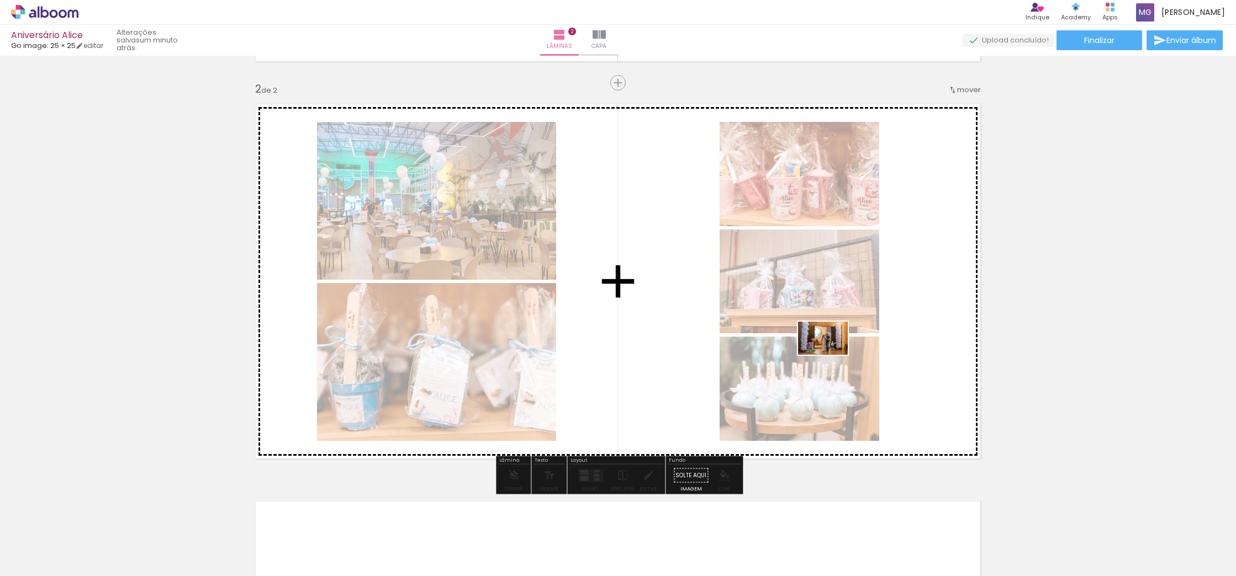
drag, startPoint x: 1066, startPoint y: 495, endPoint x: 830, endPoint y: 354, distance: 274.3
click at [830, 354] on quentale-workspace at bounding box center [618, 288] width 1236 height 576
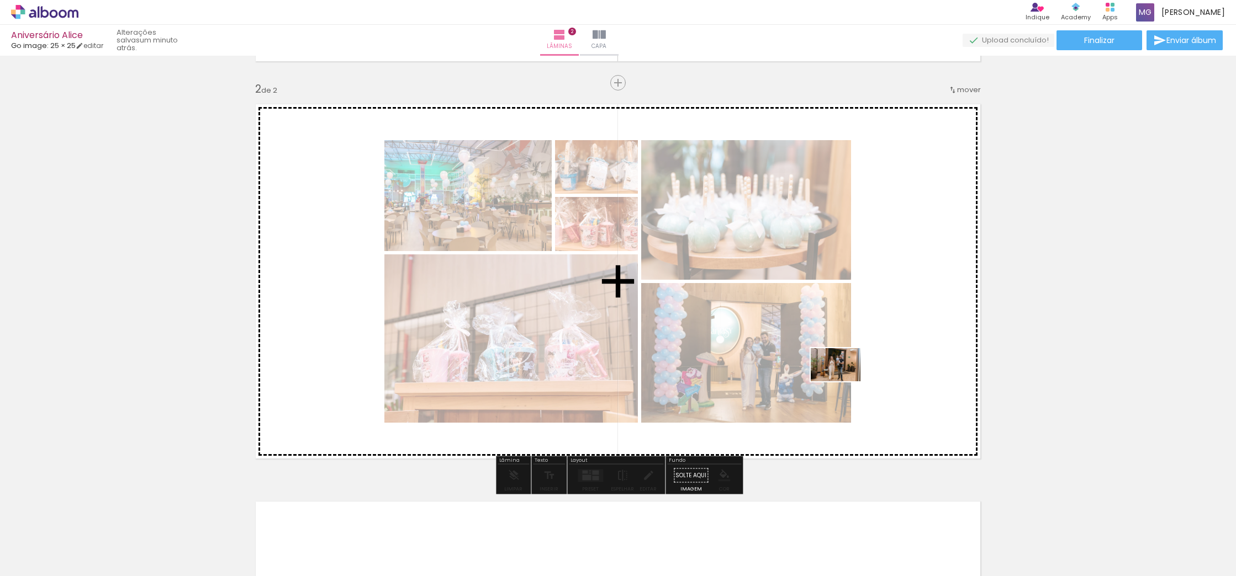
drag, startPoint x: 1196, startPoint y: 540, endPoint x: 840, endPoint y: 379, distance: 390.4
click at [840, 379] on quentale-workspace at bounding box center [618, 288] width 1236 height 576
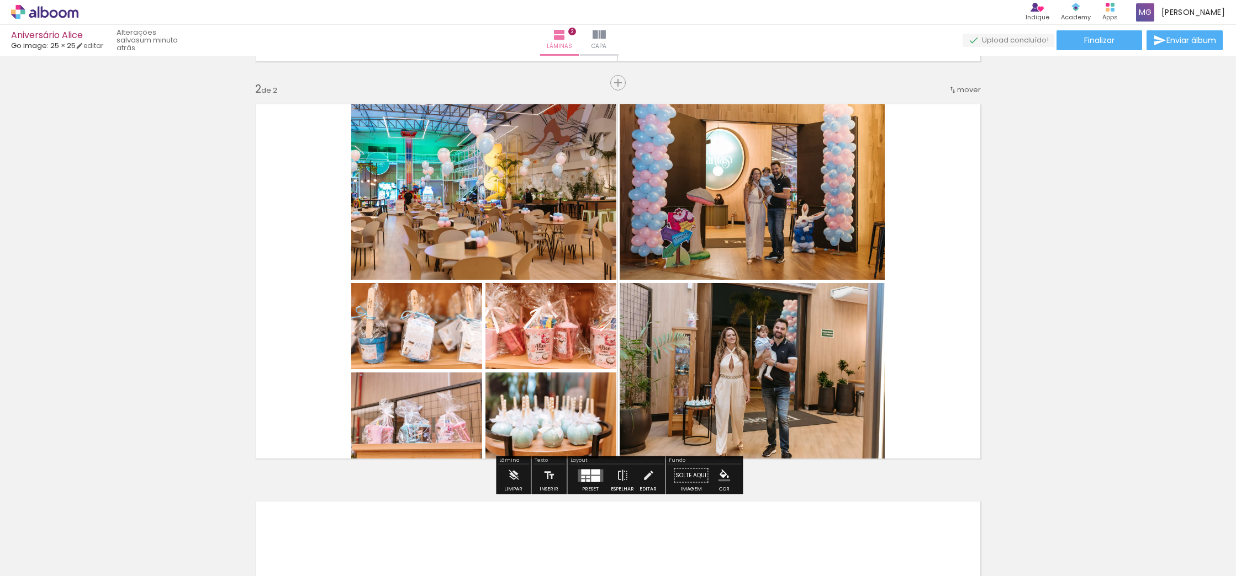
click at [591, 478] on div at bounding box center [595, 479] width 9 height 6
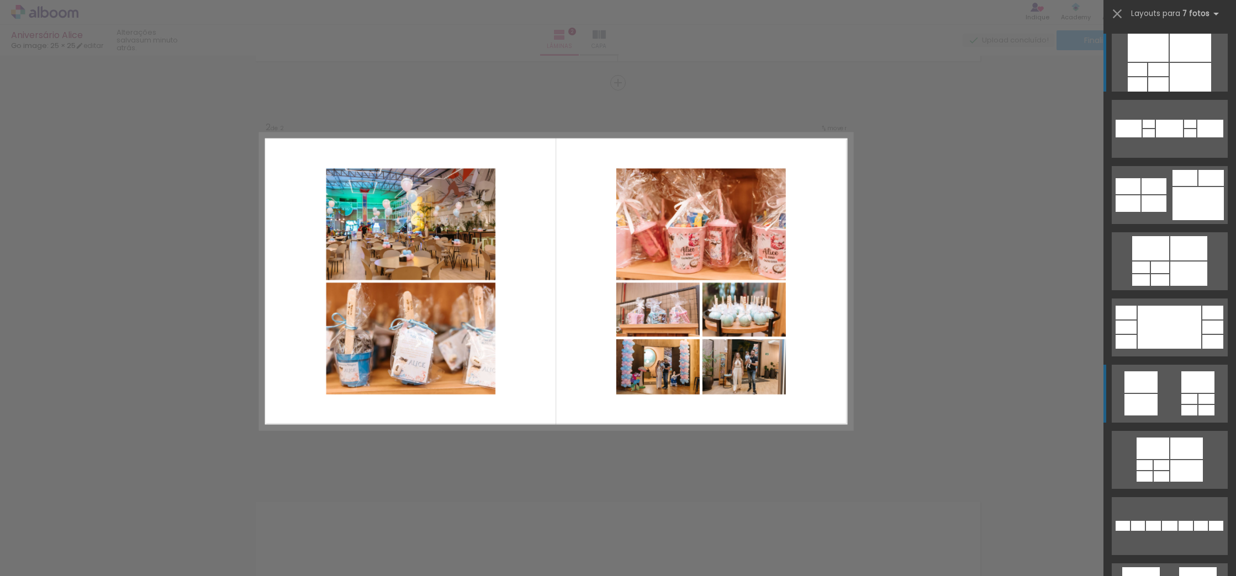
click at [1174, 395] on quentale-layouter at bounding box center [1169, 394] width 116 height 58
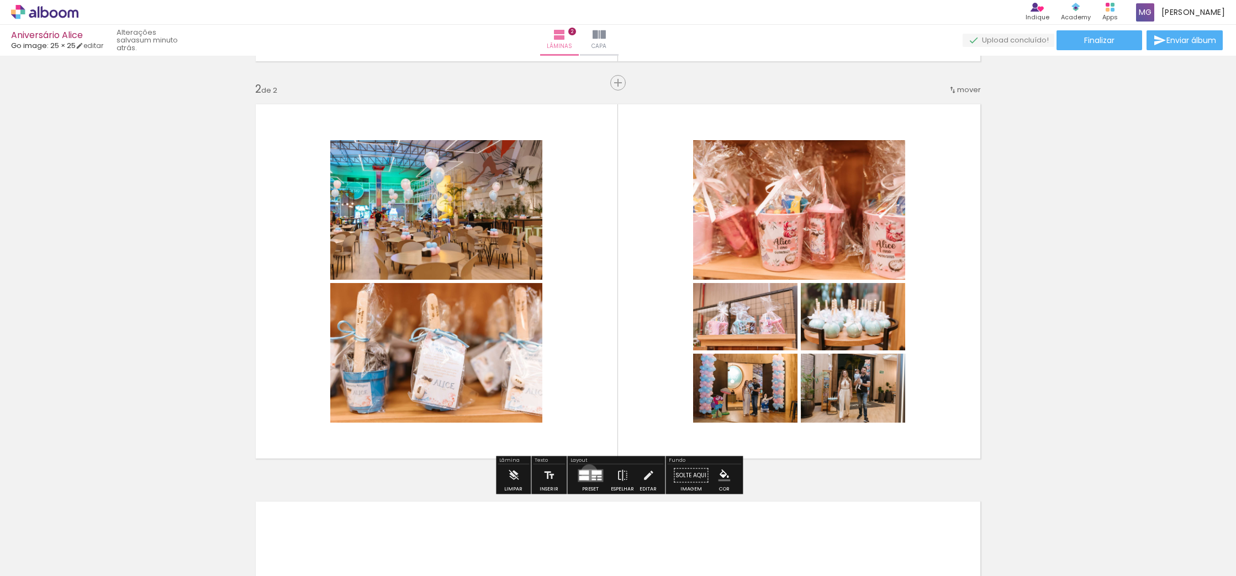
click at [586, 473] on quentale-layouter at bounding box center [590, 475] width 25 height 13
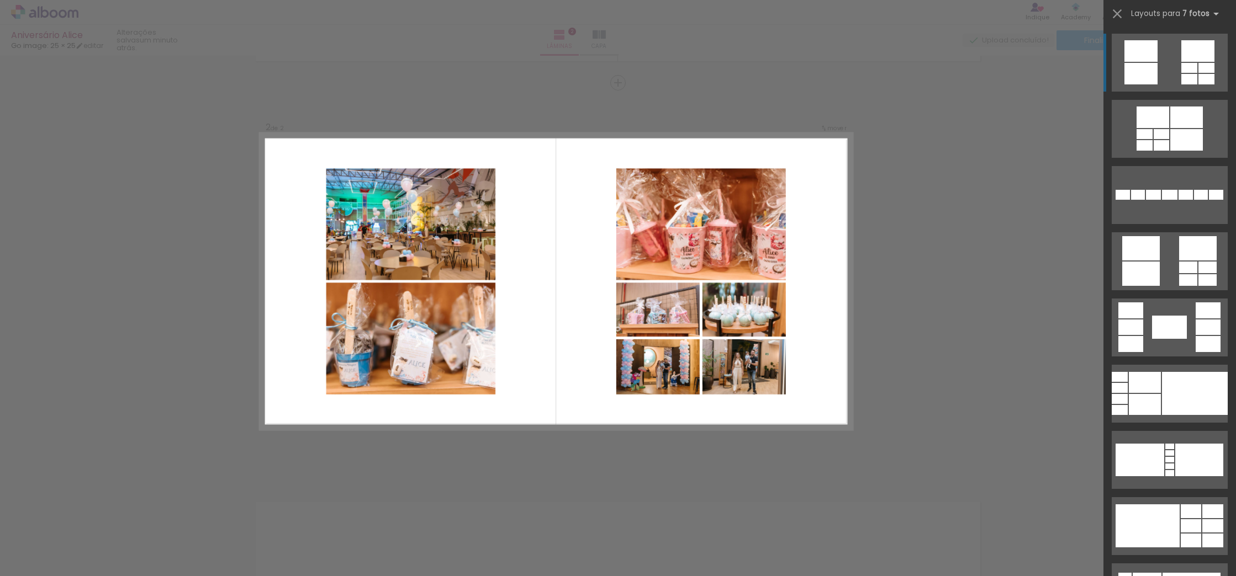
click at [1201, 63] on div at bounding box center [1206, 68] width 16 height 10
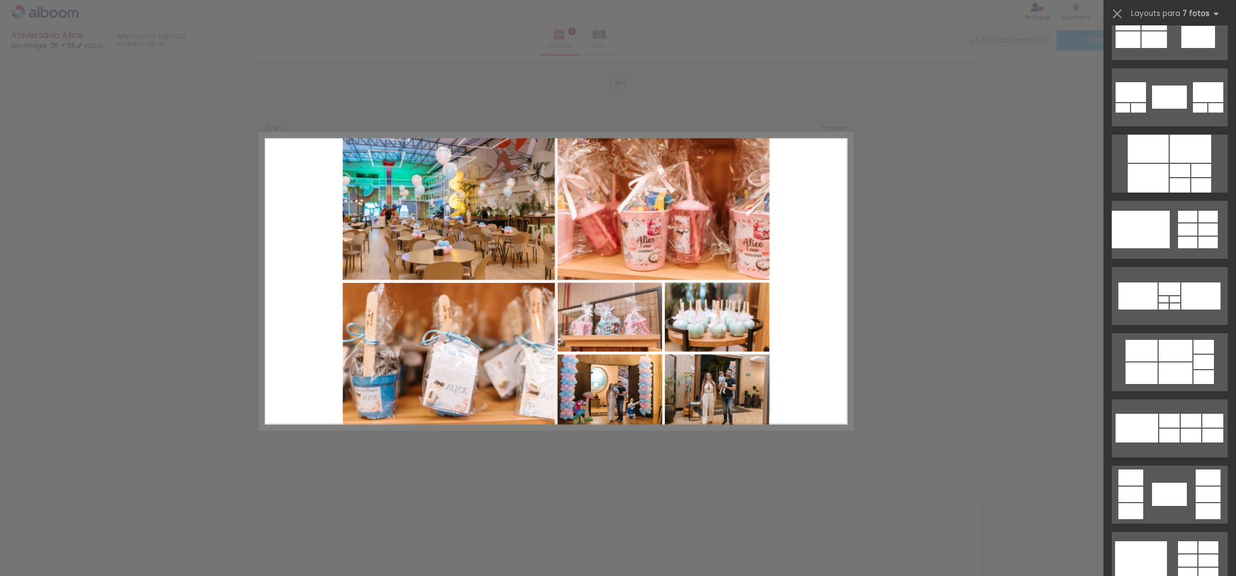
scroll to position [2999, 0]
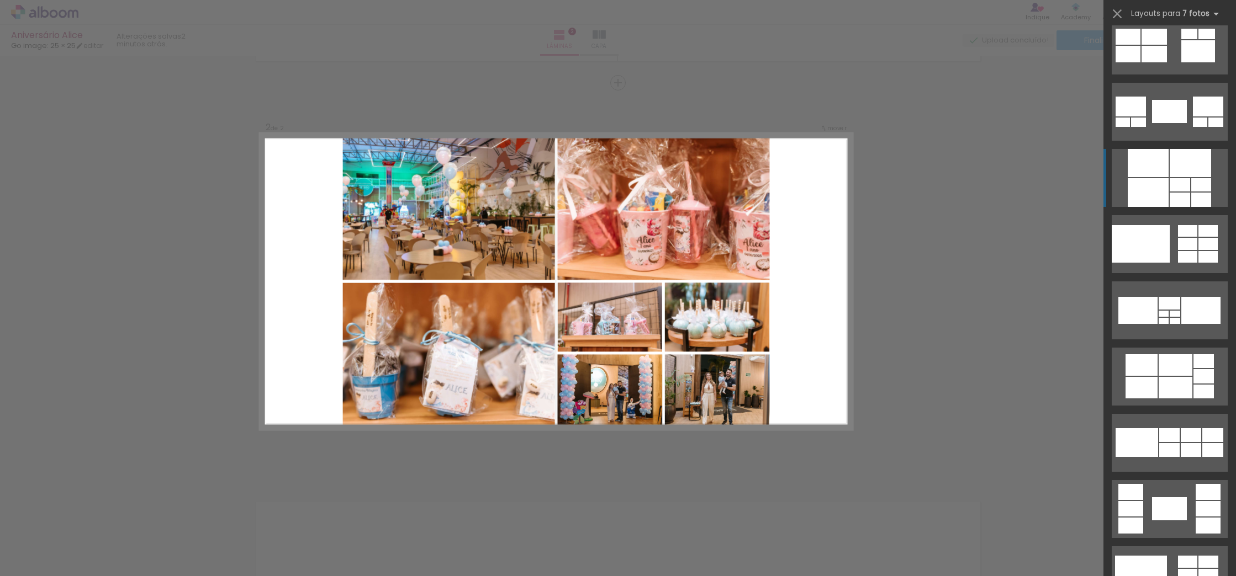
click at [1189, 166] on div at bounding box center [1189, 163] width 41 height 28
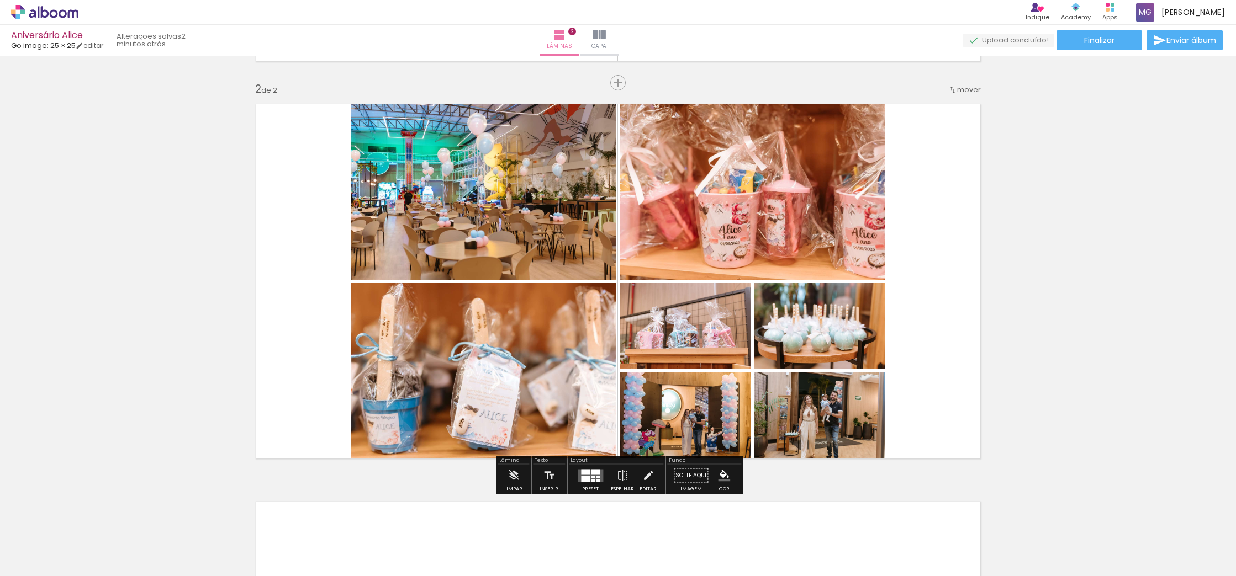
drag, startPoint x: 319, startPoint y: 350, endPoint x: 399, endPoint y: 261, distance: 120.0
click at [399, 261] on quentale-layouter at bounding box center [618, 282] width 740 height 370
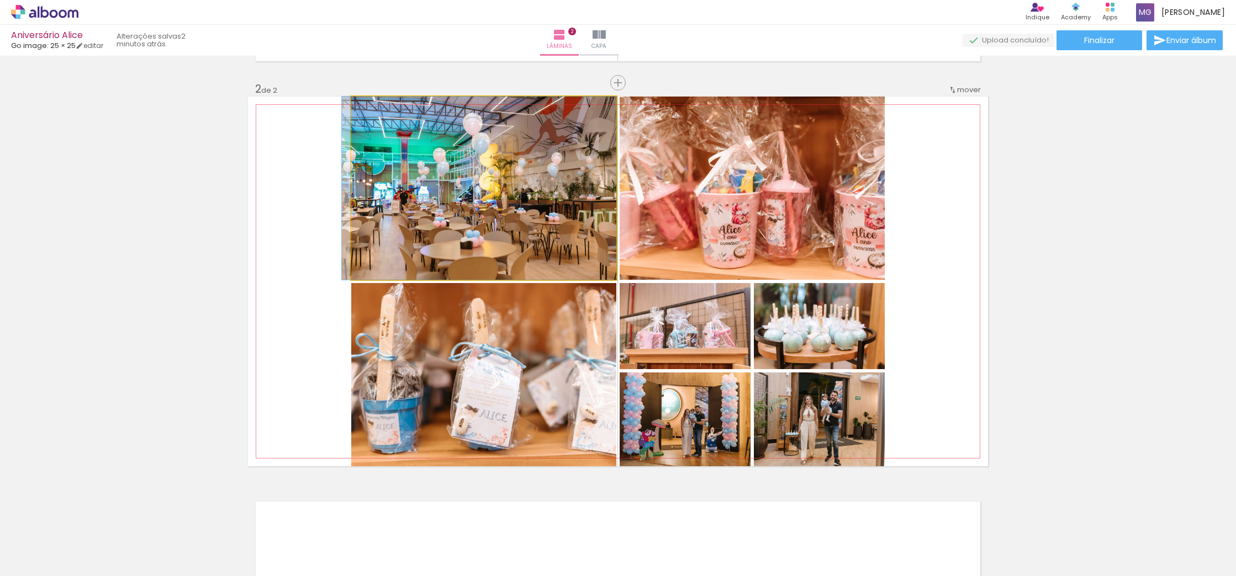
drag, startPoint x: 422, startPoint y: 255, endPoint x: 375, endPoint y: 255, distance: 46.4
drag, startPoint x: 435, startPoint y: 249, endPoint x: 378, endPoint y: 250, distance: 57.4
drag, startPoint x: 485, startPoint y: 226, endPoint x: 434, endPoint y: 226, distance: 50.8
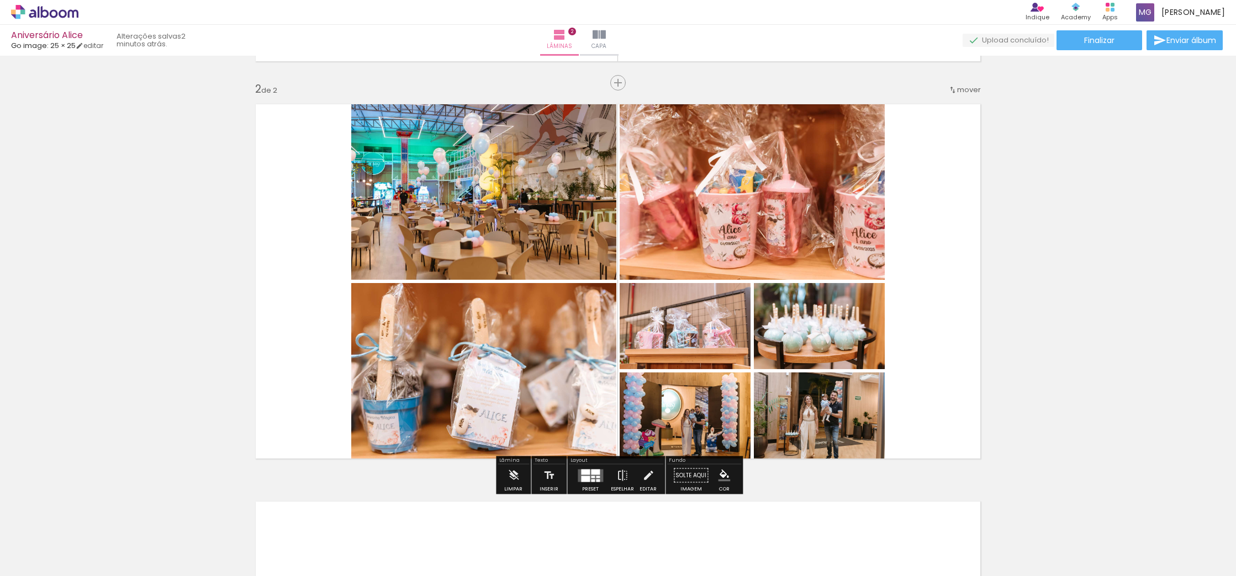
click at [913, 272] on quentale-layouter at bounding box center [618, 282] width 740 height 370
click at [581, 479] on div at bounding box center [585, 479] width 9 height 6
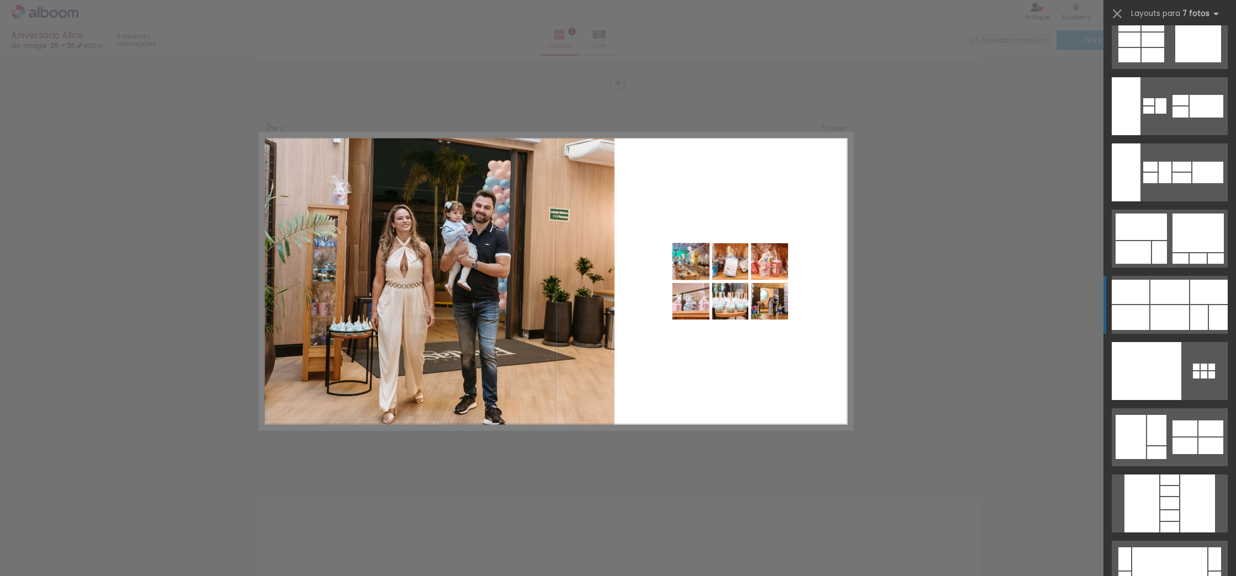
scroll to position [5569, 0]
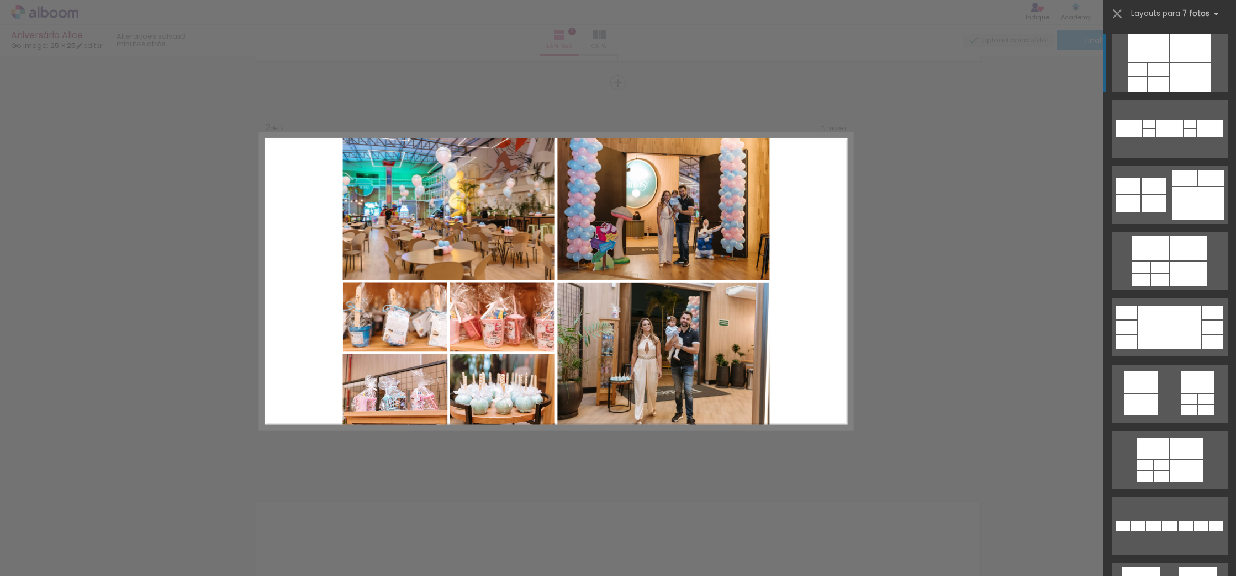
click at [1166, 70] on div at bounding box center [1158, 69] width 20 height 13
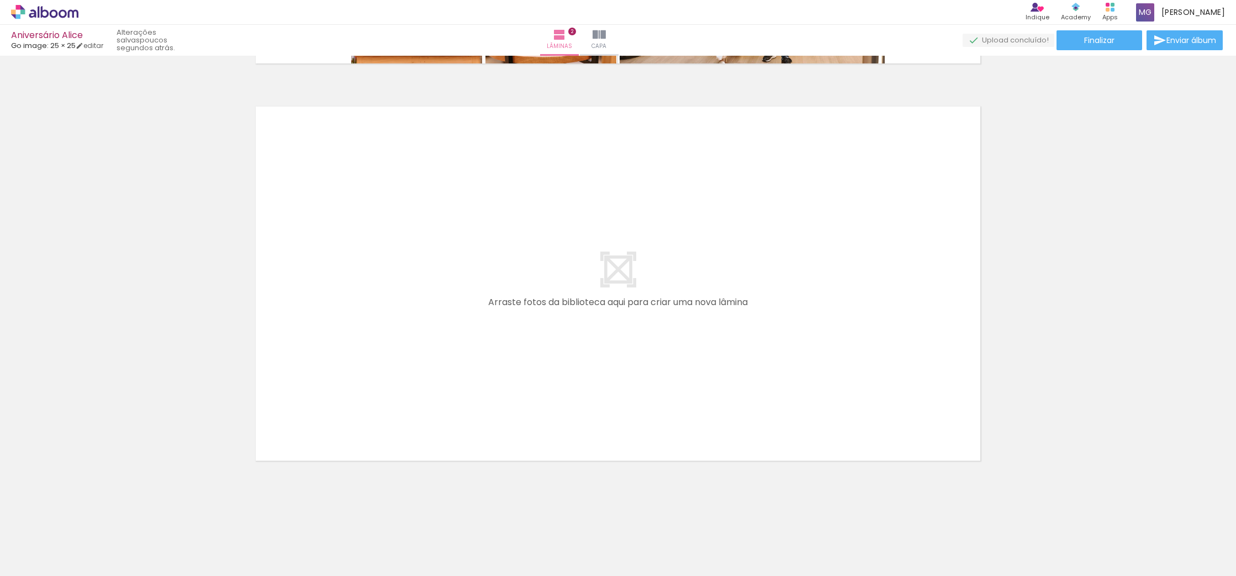
scroll to position [0, 908]
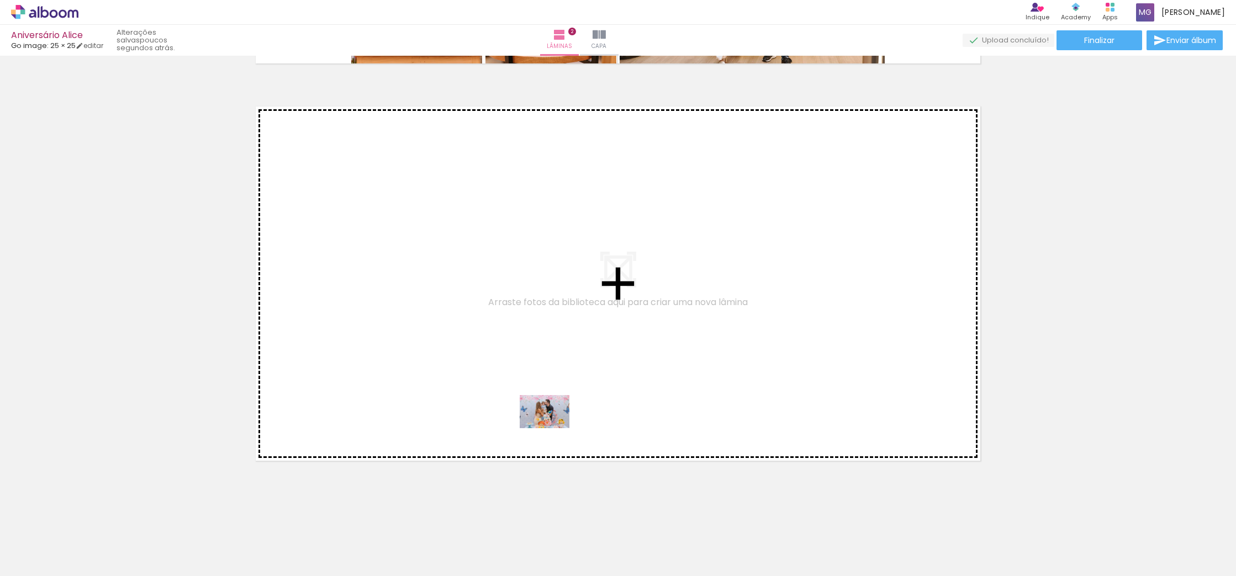
drag, startPoint x: 690, startPoint y: 541, endPoint x: 553, endPoint y: 428, distance: 177.0
click at [553, 428] on quentale-workspace at bounding box center [618, 288] width 1236 height 576
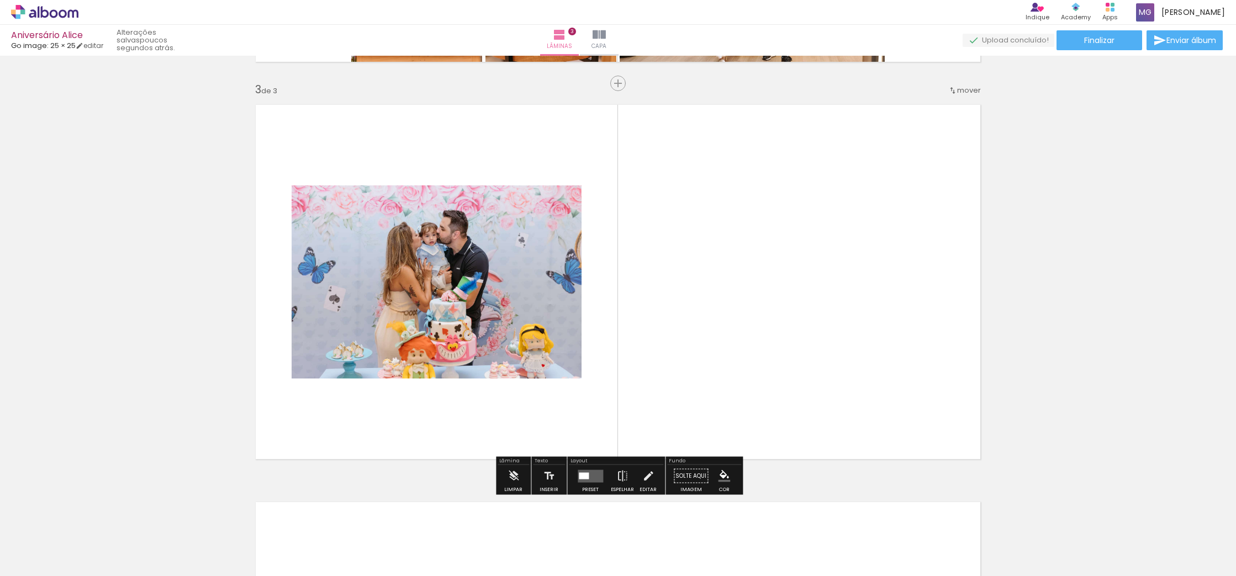
scroll to position [786, 0]
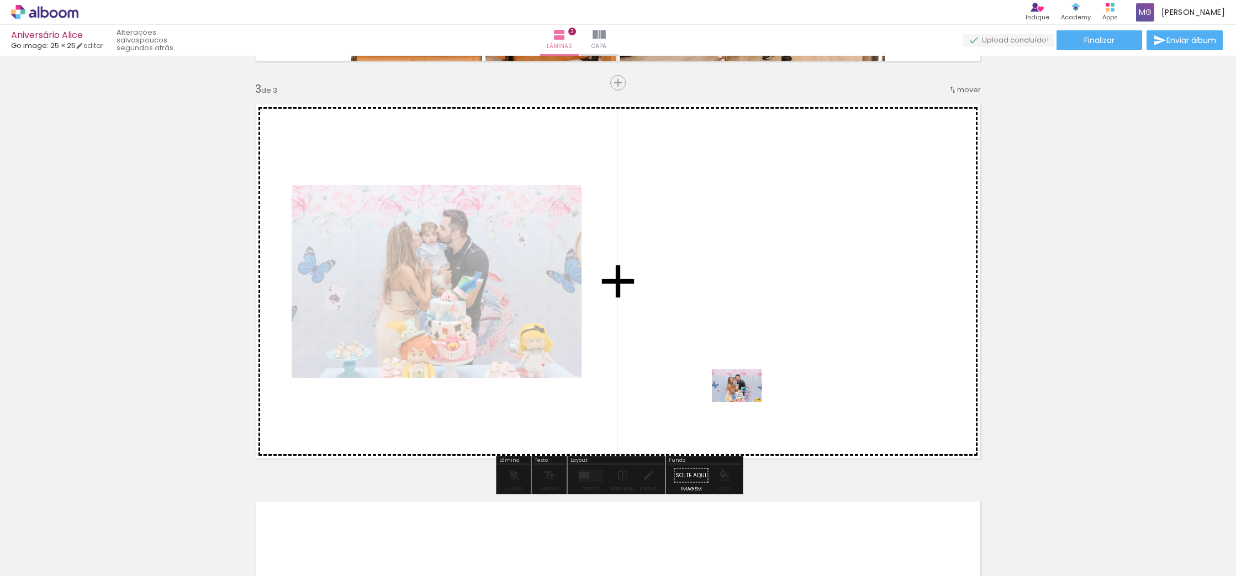
drag, startPoint x: 758, startPoint y: 547, endPoint x: 745, endPoint y: 403, distance: 144.7
click at [745, 403] on quentale-workspace at bounding box center [618, 288] width 1236 height 576
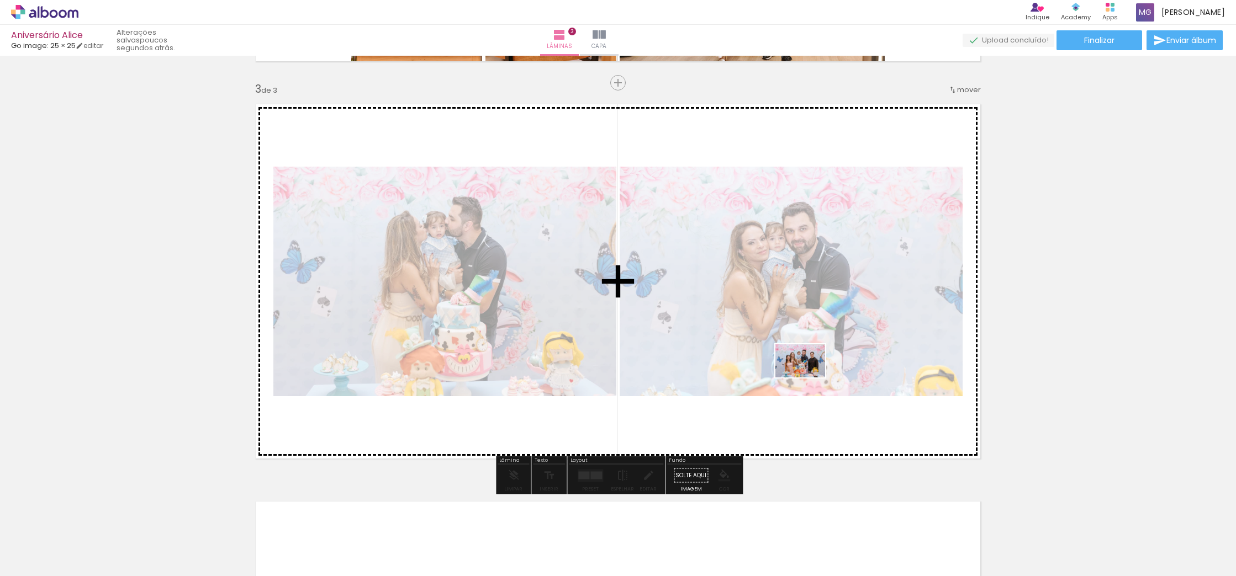
drag, startPoint x: 815, startPoint y: 491, endPoint x: 808, endPoint y: 377, distance: 114.5
click at [808, 377] on quentale-workspace at bounding box center [618, 288] width 1236 height 576
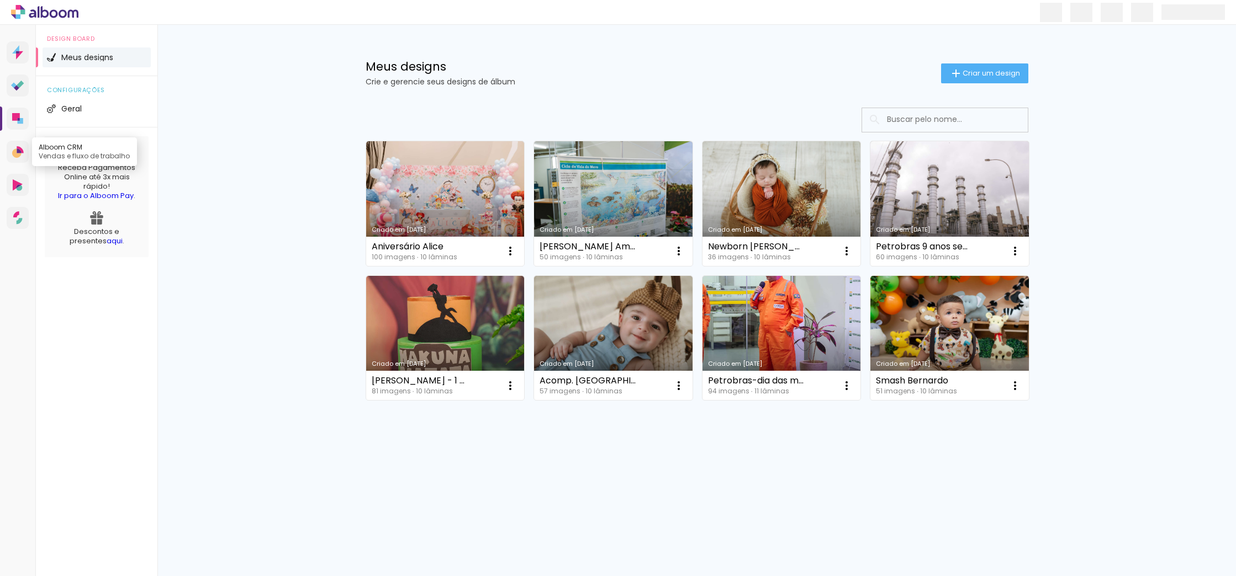
click at [15, 156] on icon at bounding box center [16, 153] width 9 height 9
